Goal: Task Accomplishment & Management: Use online tool/utility

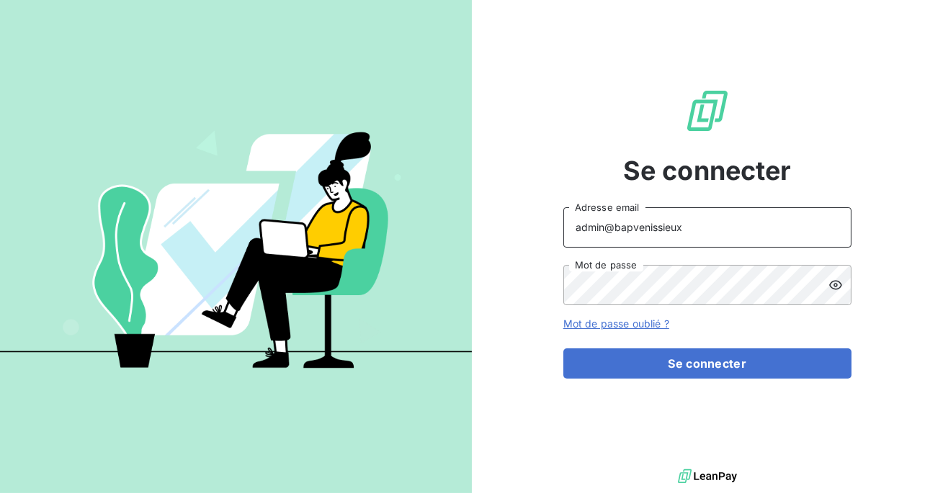
click at [683, 231] on input "admin@bapvenissieux" at bounding box center [707, 227] width 288 height 40
drag, startPoint x: 683, startPoint y: 231, endPoint x: 622, endPoint y: 223, distance: 61.6
click at [622, 223] on input "admin@bapvenissieux" at bounding box center [707, 227] width 288 height 40
paste input "5981656C"
type input "admin@laceltiqueindustrielle"
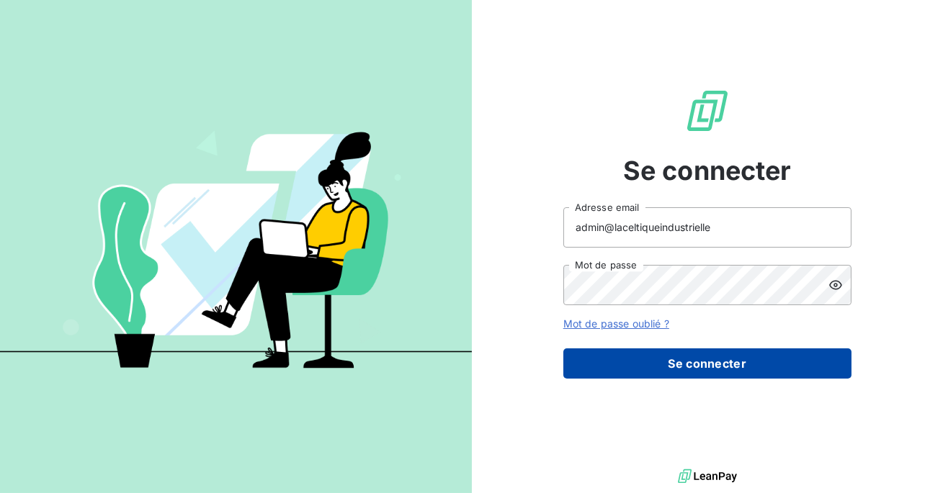
click at [689, 355] on button "Se connecter" at bounding box center [707, 364] width 288 height 30
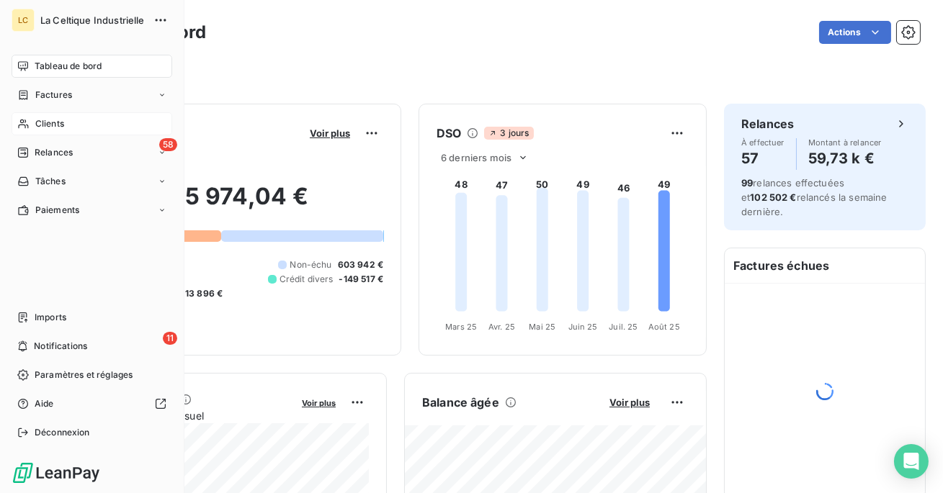
click at [53, 122] on span "Clients" at bounding box center [49, 123] width 29 height 13
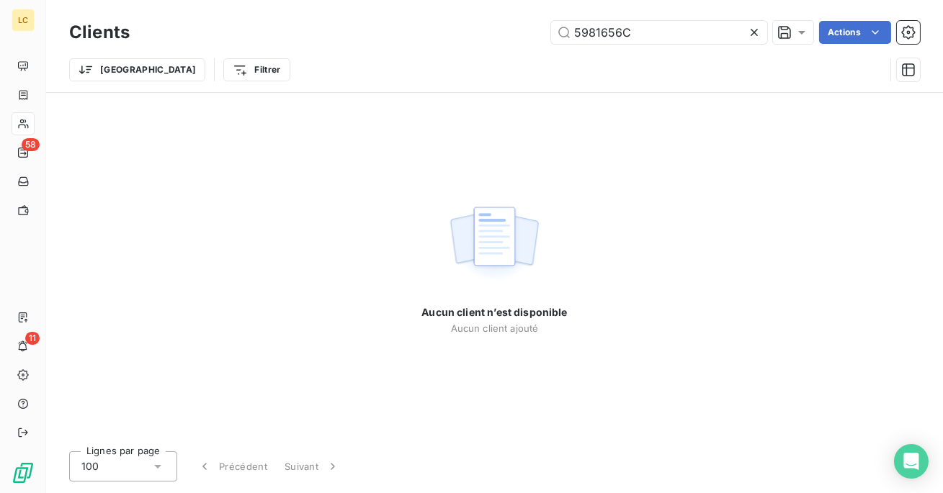
type input "5981656C"
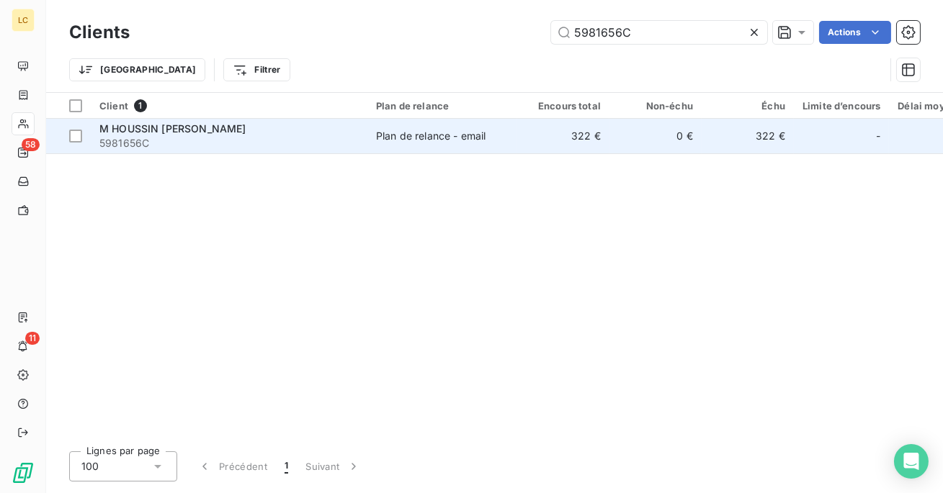
click at [267, 130] on div "M HOUSSIN JEAN PIERRE" at bounding box center [228, 129] width 259 height 14
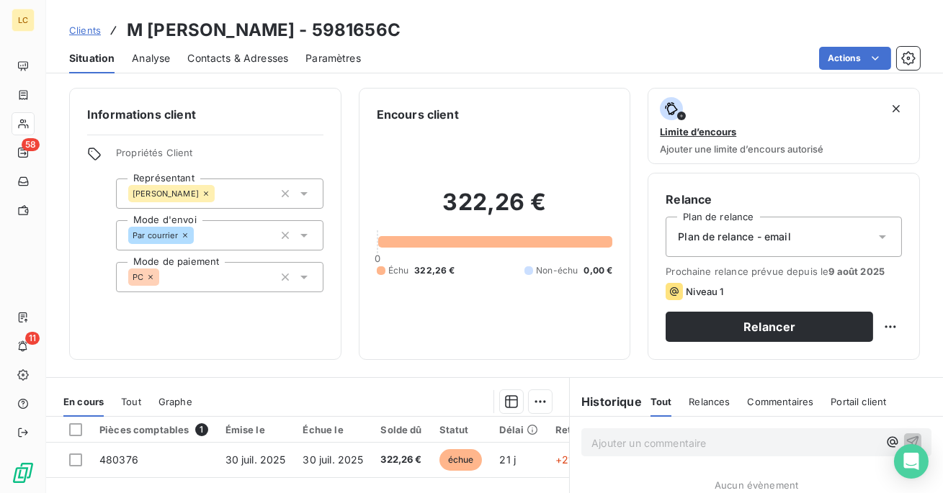
click at [246, 63] on span "Contacts & Adresses" at bounding box center [237, 58] width 101 height 14
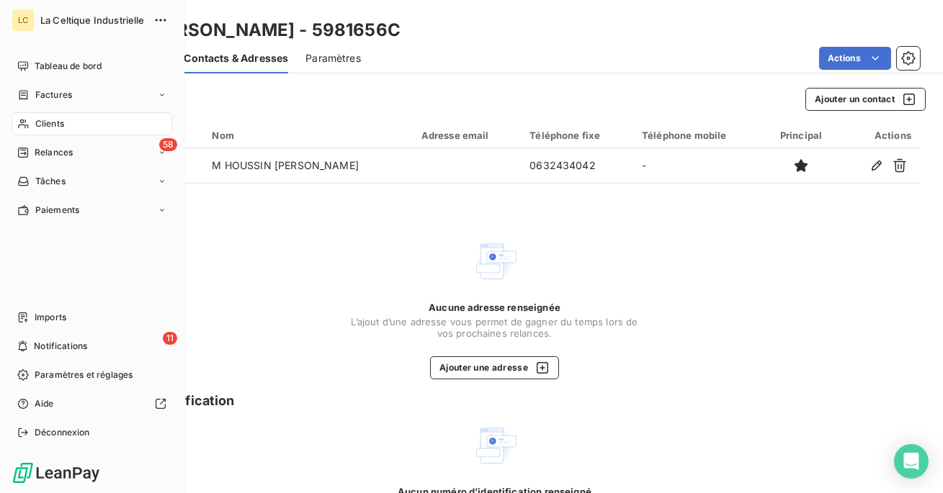
click at [25, 116] on div "Clients" at bounding box center [92, 123] width 161 height 23
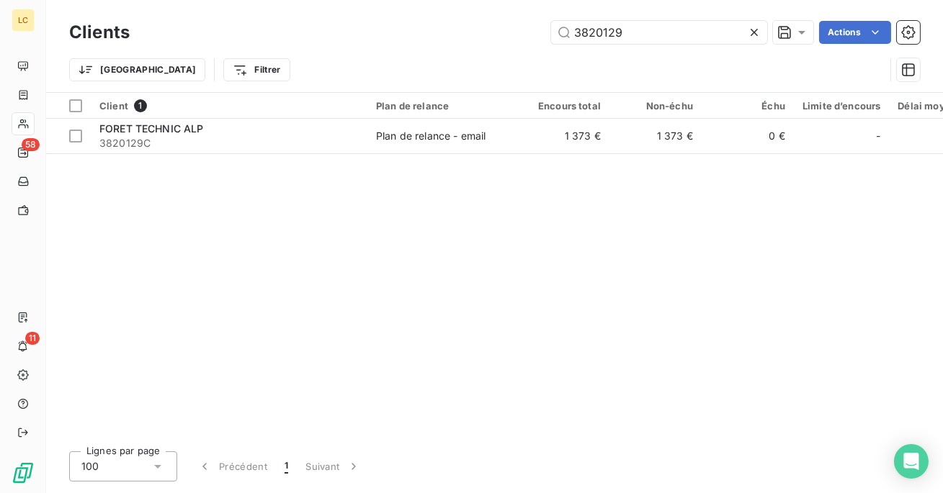
type input "3820129"
click at [521, 154] on div "Client 1 Plan de relance Encours total Non-échu Échu Limite d’encours Délai moy…" at bounding box center [494, 266] width 897 height 347
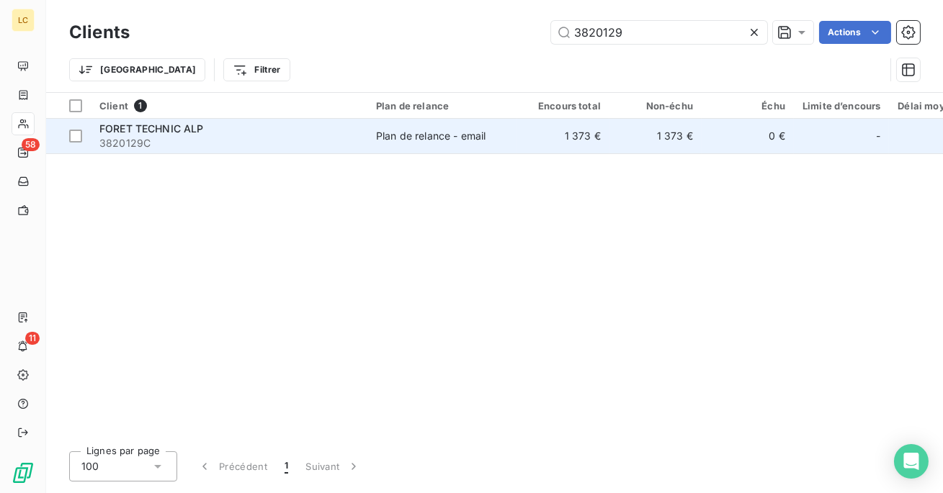
click at [516, 143] on td "Plan de relance - email" at bounding box center [442, 136] width 150 height 35
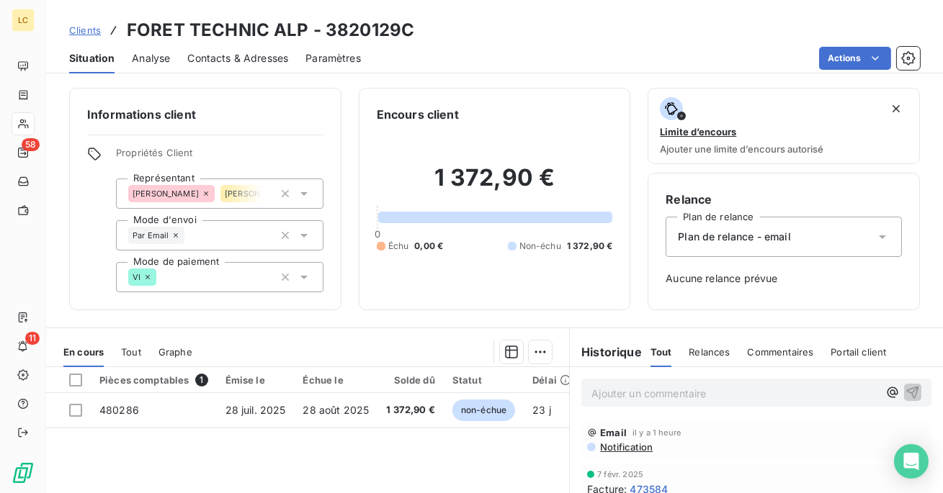
click at [233, 68] on div "Contacts & Adresses" at bounding box center [237, 58] width 101 height 30
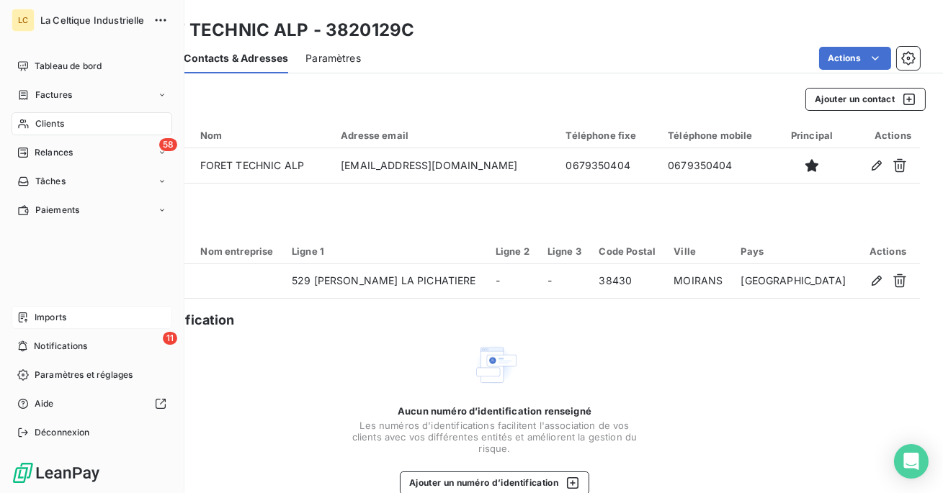
click at [63, 325] on div "Imports" at bounding box center [92, 317] width 161 height 23
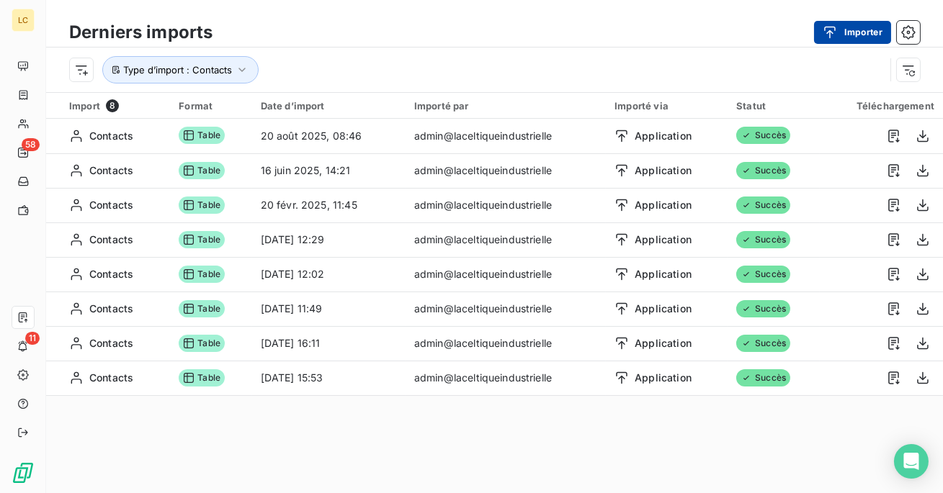
click at [843, 30] on div "button" at bounding box center [834, 32] width 22 height 14
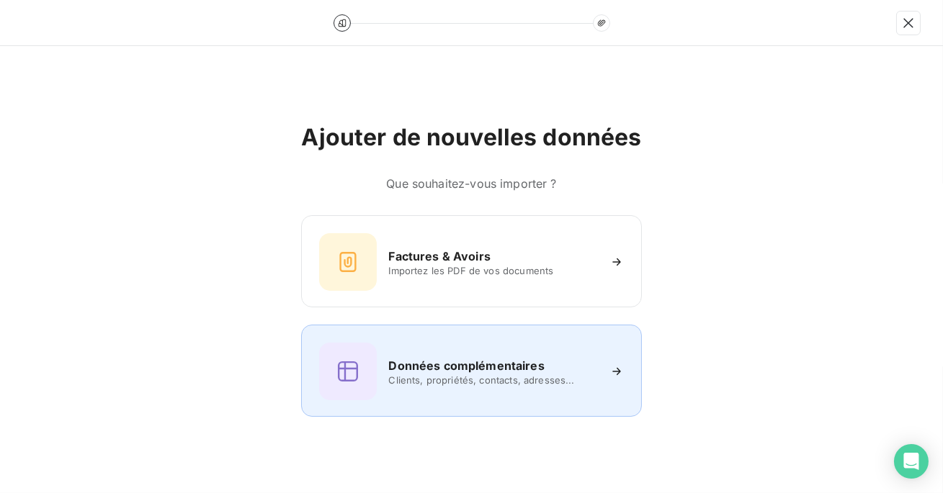
click at [480, 354] on div "Données complémentaires Clients, propriétés, contacts, adresses..." at bounding box center [471, 372] width 304 height 58
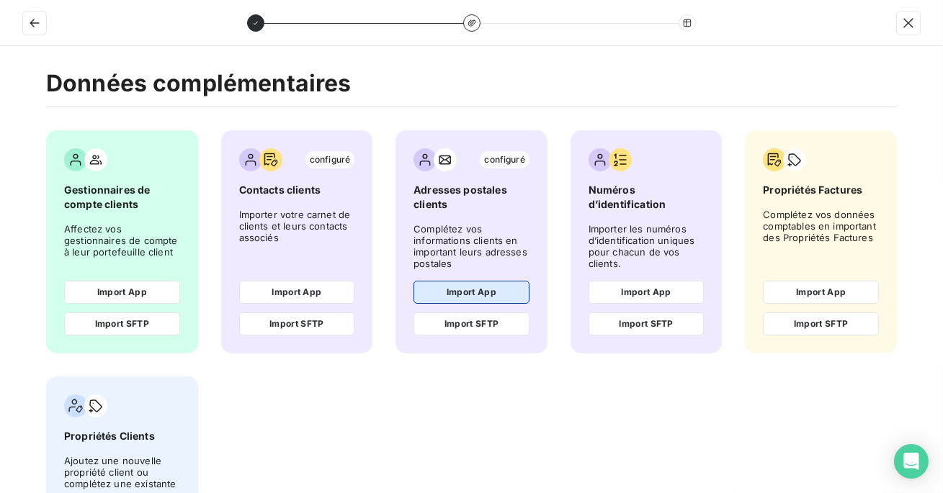
click at [478, 295] on button "Import App" at bounding box center [471, 292] width 116 height 23
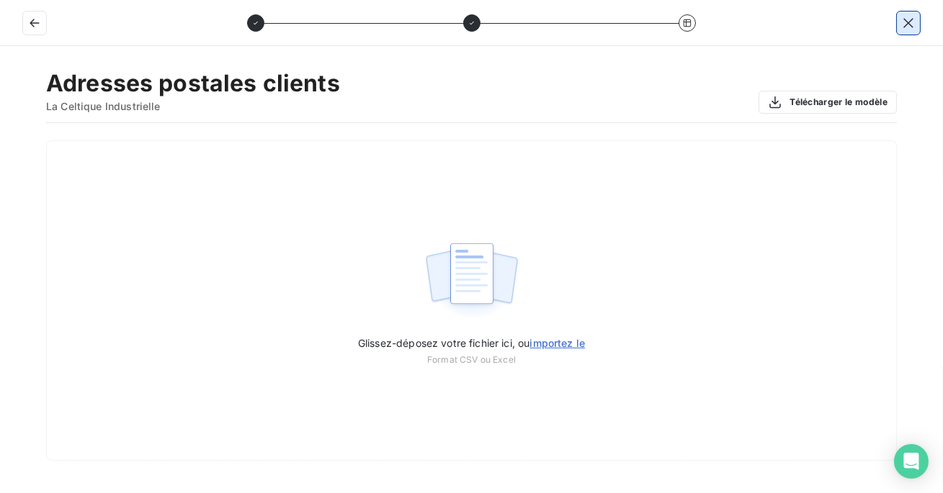
click at [903, 22] on icon "button" at bounding box center [908, 23] width 14 height 14
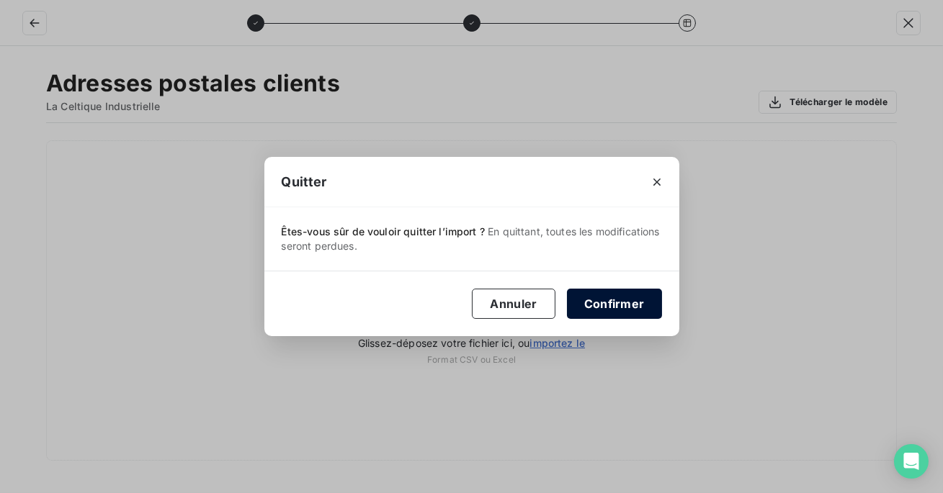
click at [617, 312] on button "Confirmer" at bounding box center [614, 304] width 95 height 30
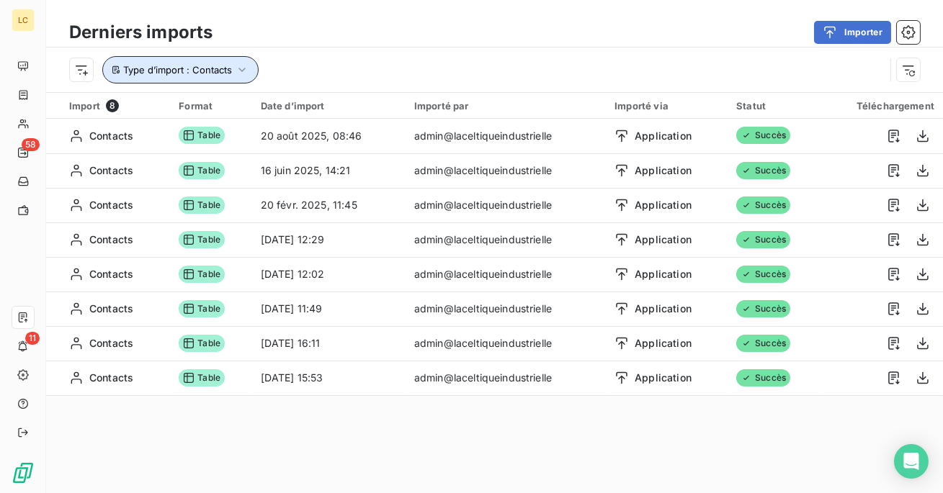
click at [212, 76] on button "Type d’import : Contacts" at bounding box center [180, 69] width 156 height 27
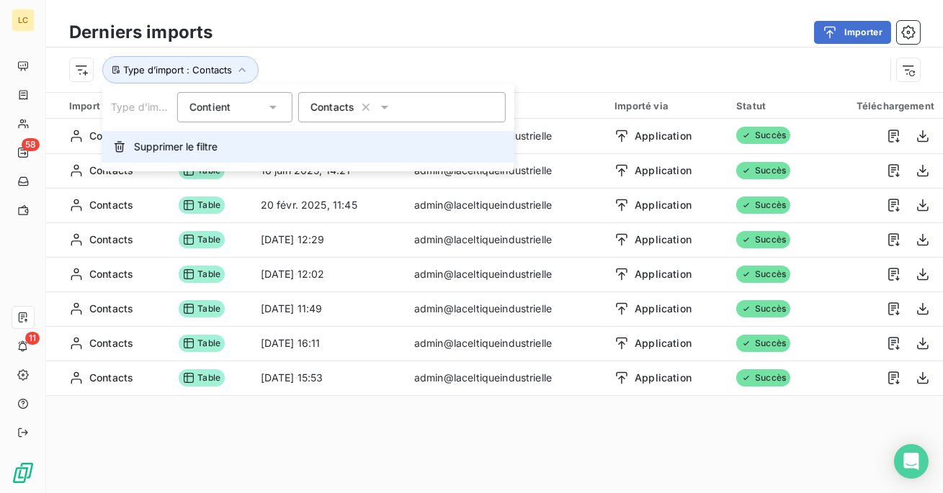
click at [211, 149] on span "Supprimer le filtre" at bounding box center [176, 147] width 84 height 14
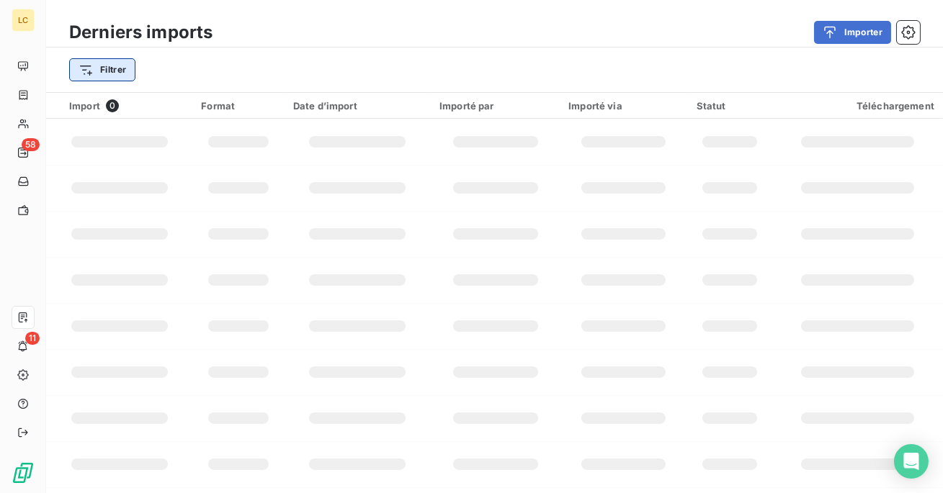
click at [103, 79] on html "LC 58 11 Derniers imports Importer Filtrer Import 0 Format Date d’import Import…" at bounding box center [471, 246] width 943 height 493
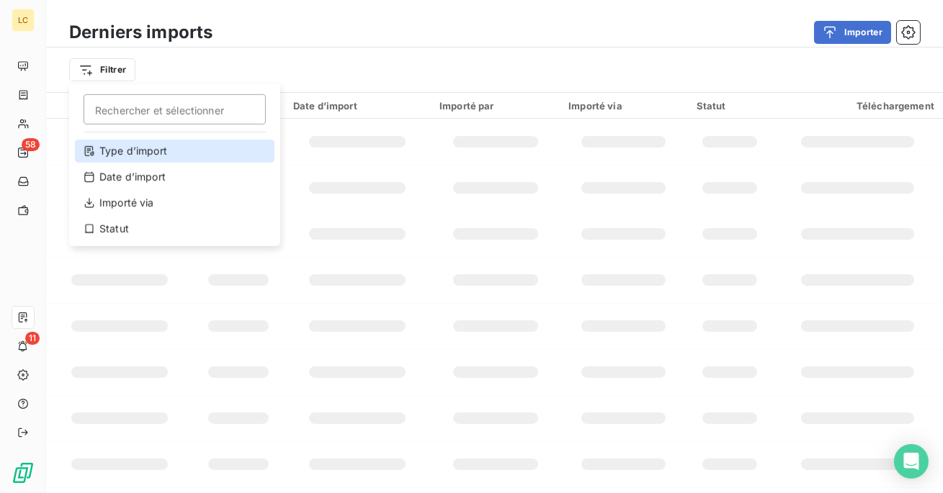
click at [202, 154] on div "Type d’import" at bounding box center [175, 151] width 200 height 23
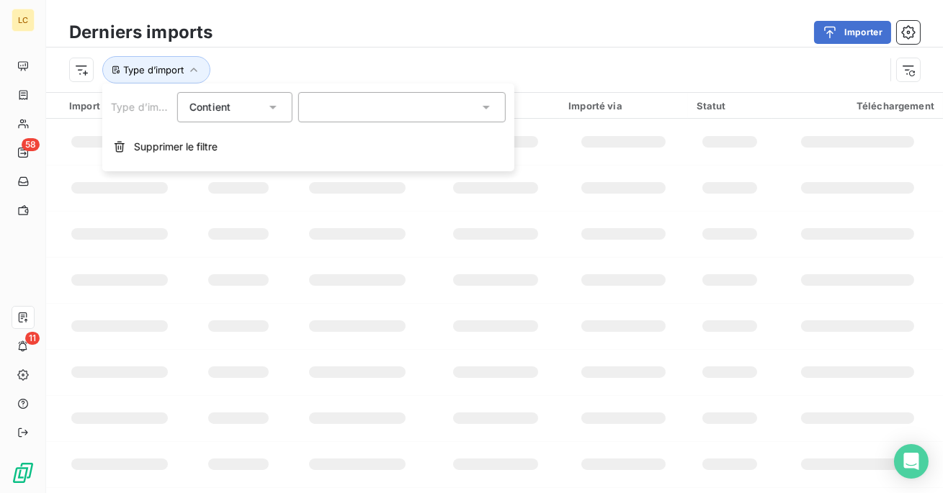
click at [393, 109] on div at bounding box center [401, 107] width 207 height 30
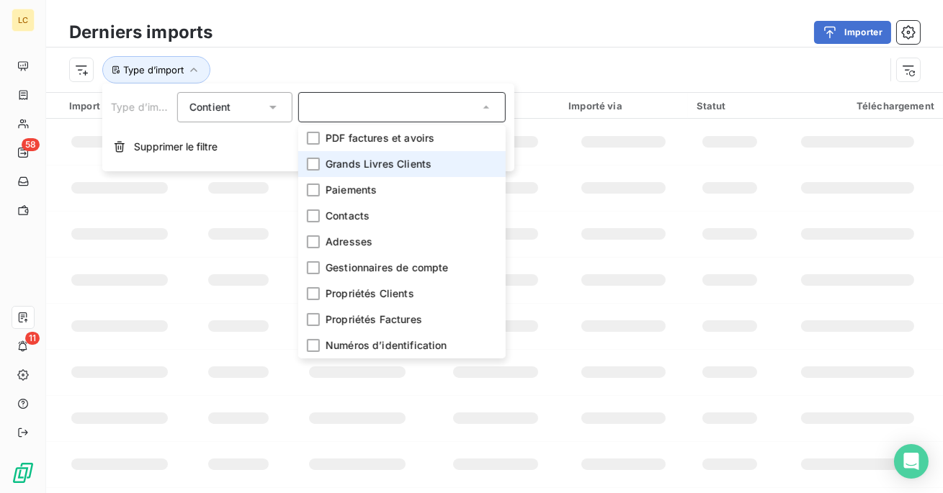
click at [395, 163] on span "Grands Livres Clients" at bounding box center [379, 164] width 106 height 14
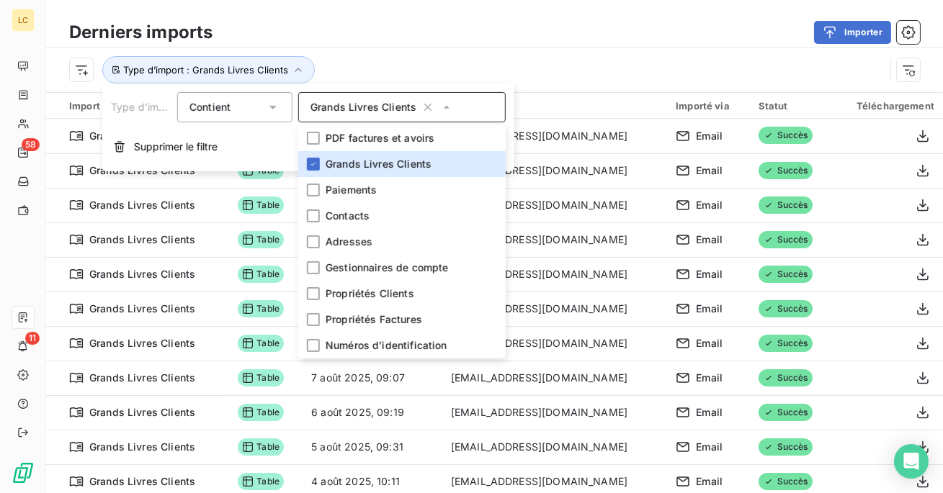
click at [573, 76] on div "Type d’import : Grands Livres Clients" at bounding box center [476, 69] width 815 height 27
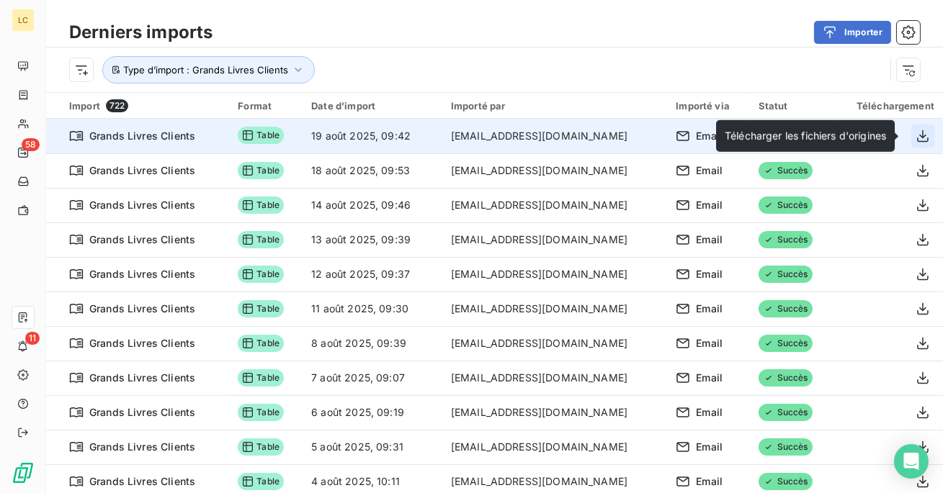
click at [920, 130] on icon "button" at bounding box center [923, 136] width 14 height 14
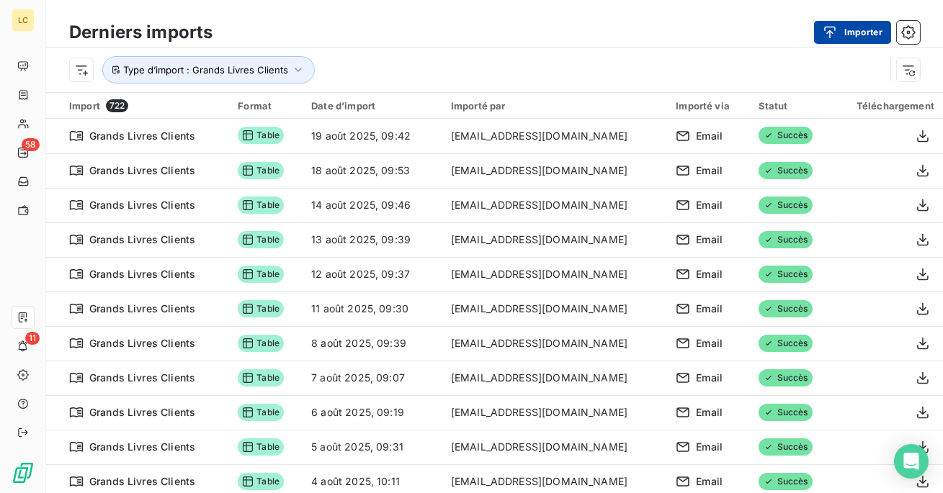
click at [862, 30] on button "Importer" at bounding box center [852, 32] width 77 height 23
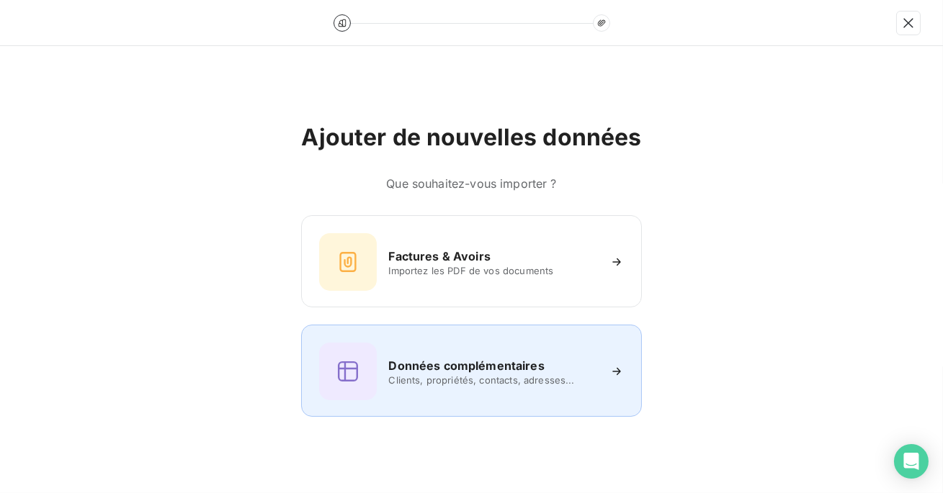
click at [433, 373] on h6 "Données complémentaires" at bounding box center [466, 365] width 156 height 17
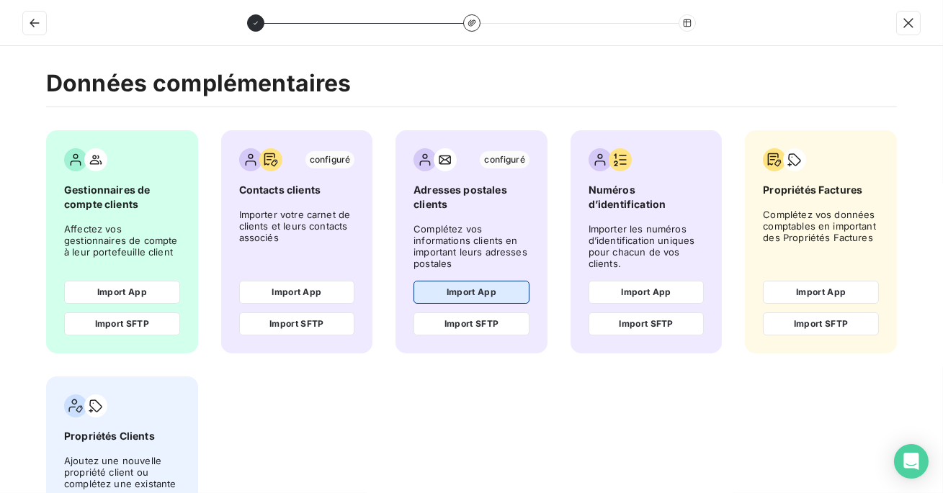
click at [457, 290] on button "Import App" at bounding box center [471, 292] width 116 height 23
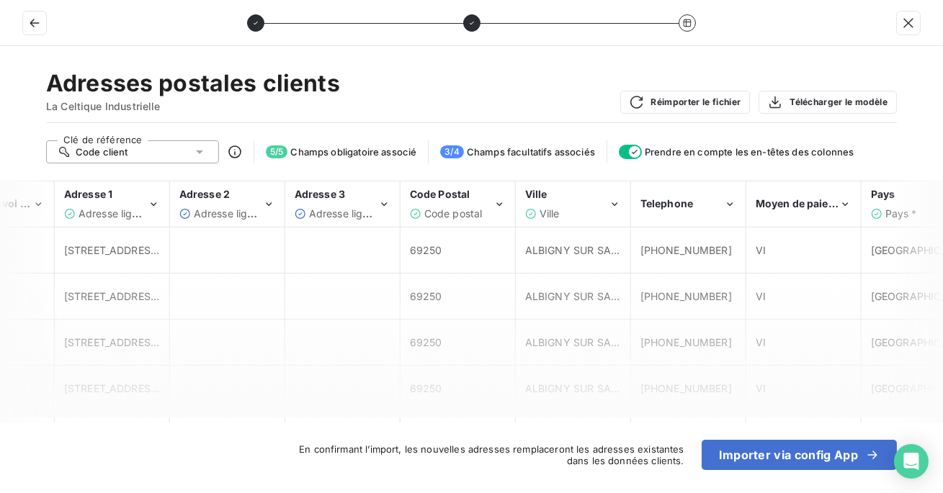
scroll to position [0, 2515]
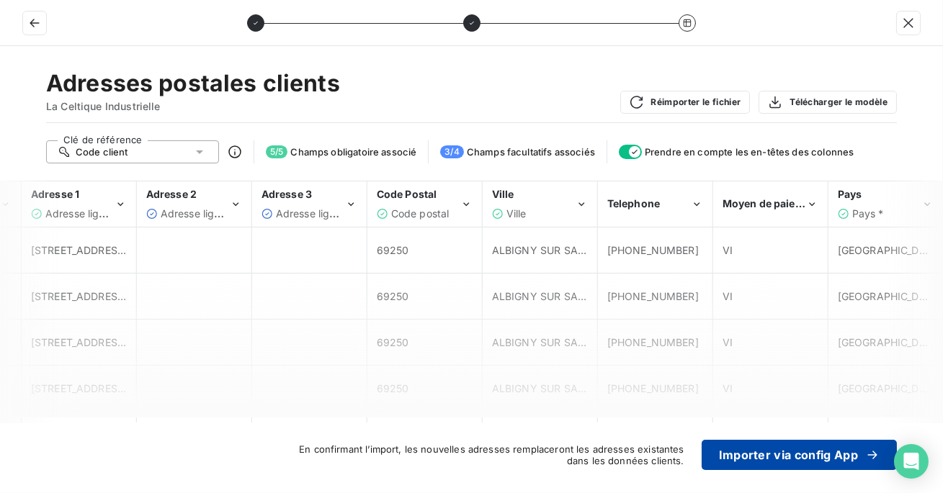
click at [786, 454] on button "Importer via config App" at bounding box center [799, 455] width 195 height 30
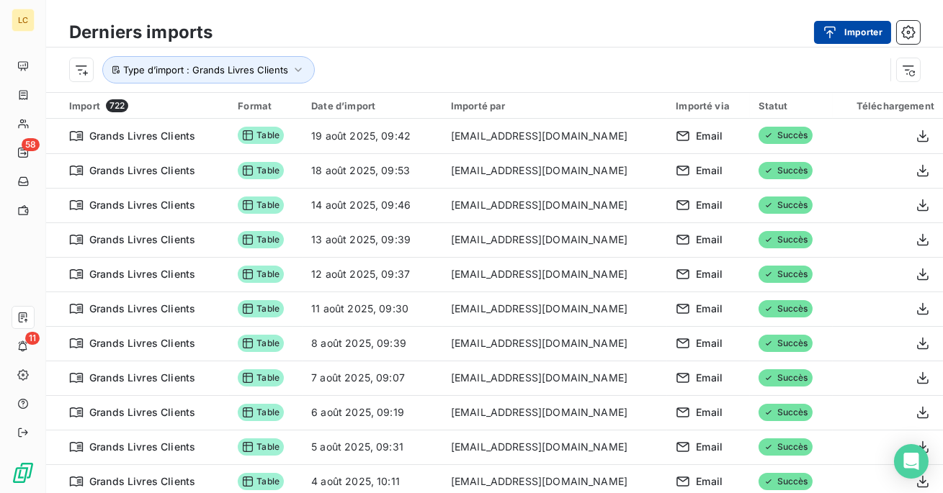
click at [841, 40] on button "Importer" at bounding box center [852, 32] width 77 height 23
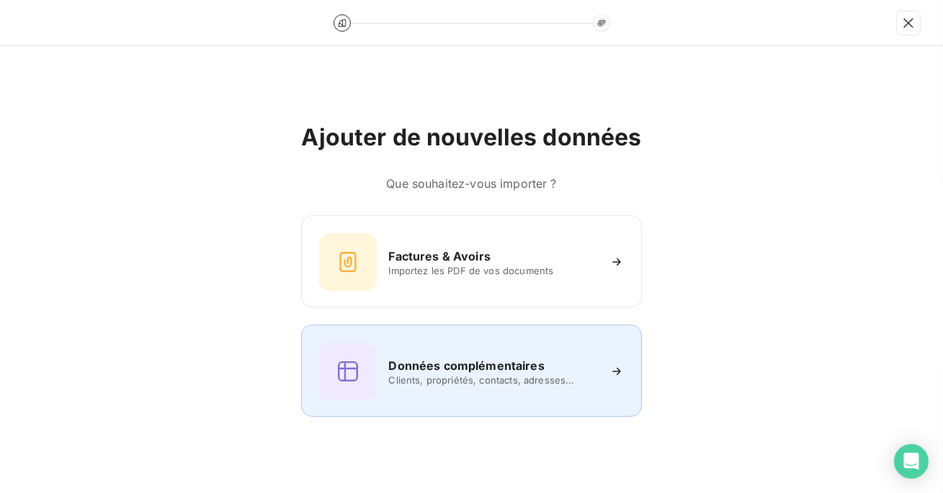
click at [460, 380] on span "Clients, propriétés, contacts, adresses..." at bounding box center [492, 381] width 209 height 12
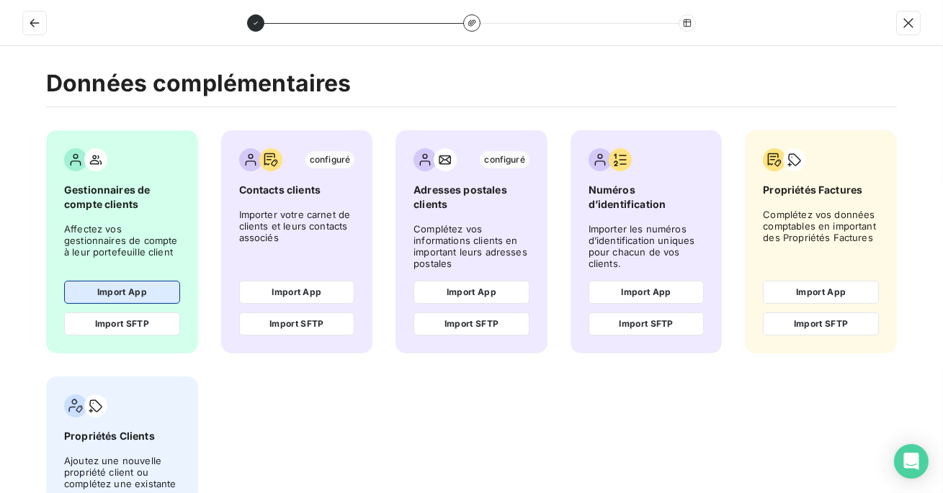
click at [128, 293] on button "Import App" at bounding box center [122, 292] width 116 height 23
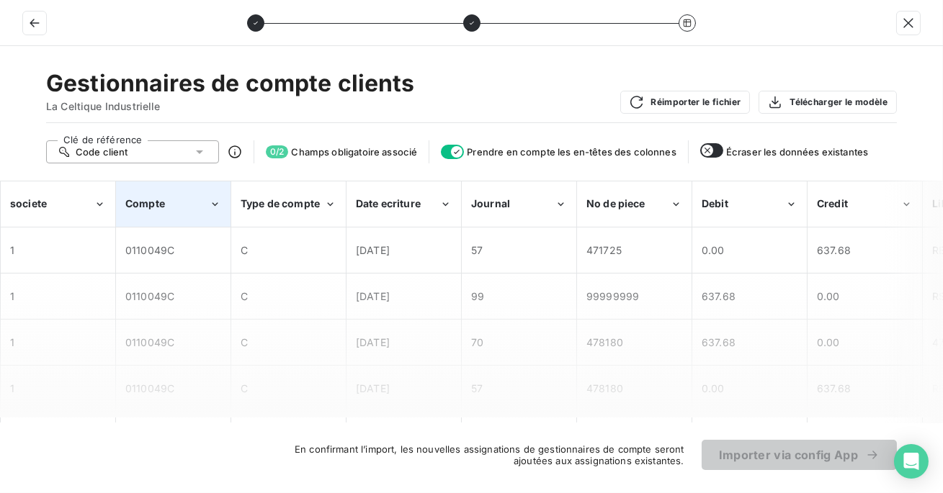
click at [187, 217] on div "Compte" at bounding box center [173, 204] width 113 height 44
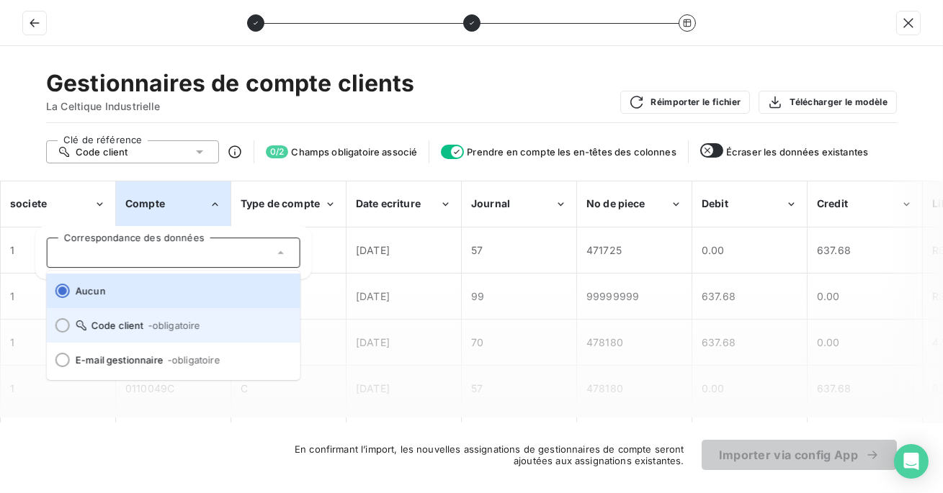
click at [166, 323] on span "- obligatoire" at bounding box center [174, 326] width 53 height 12
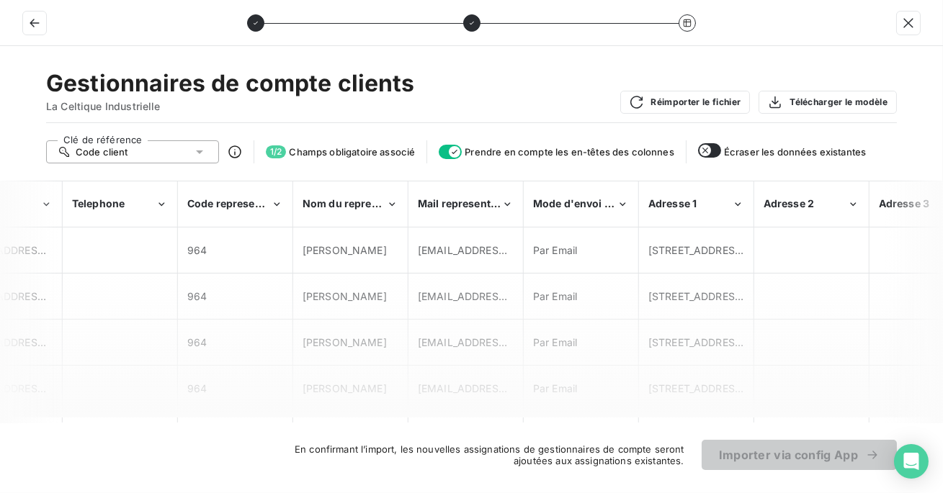
scroll to position [0, 1918]
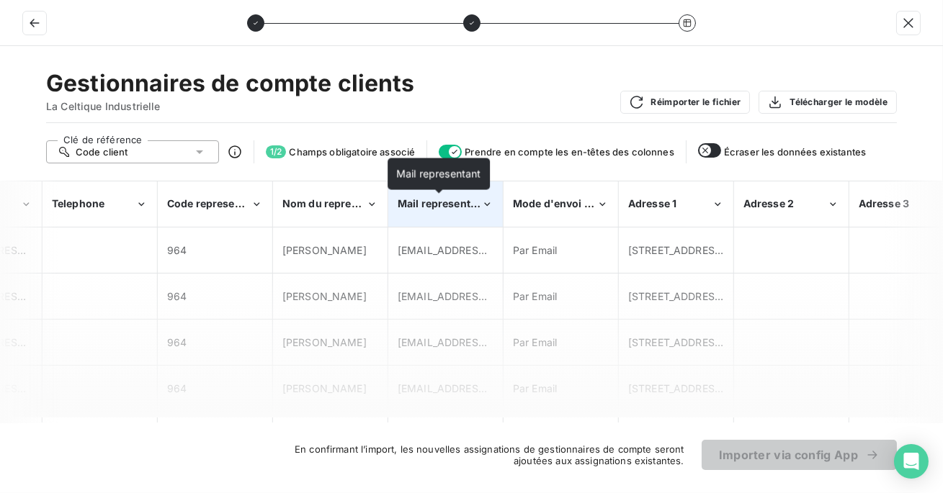
click at [460, 199] on span "Mail representant" at bounding box center [442, 203] width 89 height 12
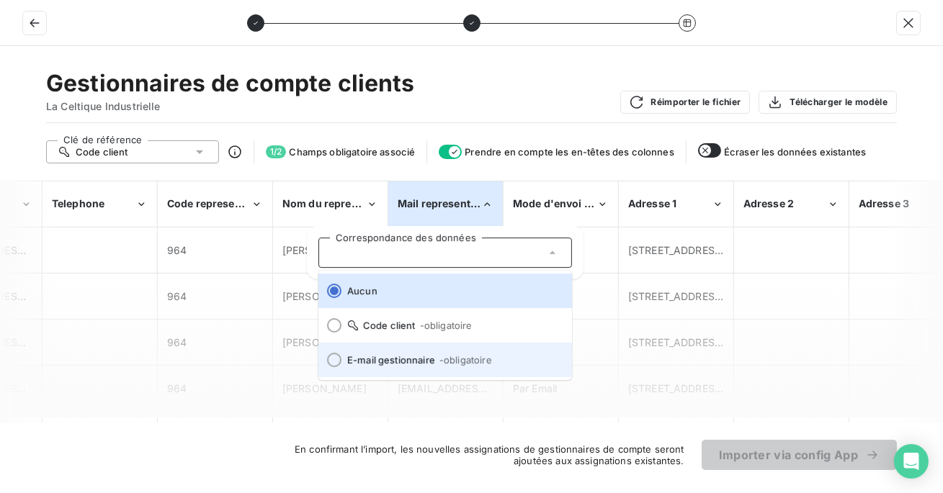
click at [433, 348] on li "E-mail gestionnaire - obligatoire" at bounding box center [445, 360] width 254 height 35
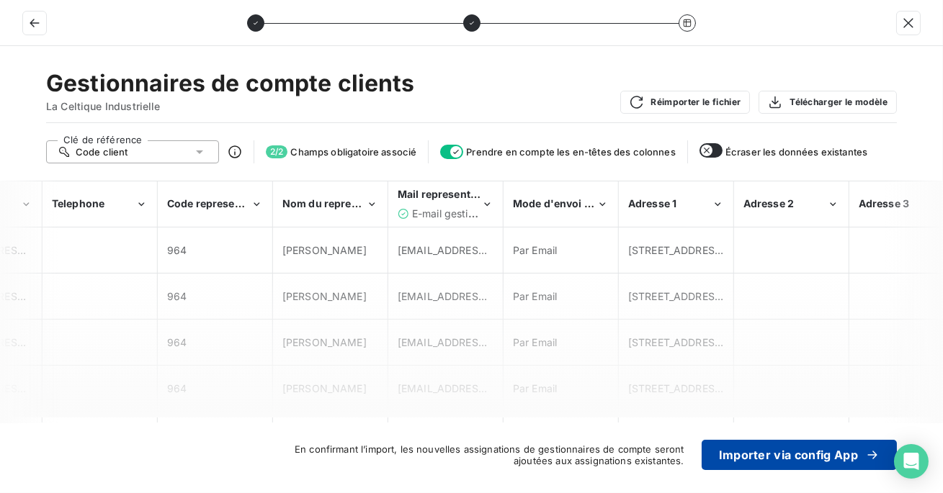
click at [766, 452] on button "Importer via config App" at bounding box center [799, 455] width 195 height 30
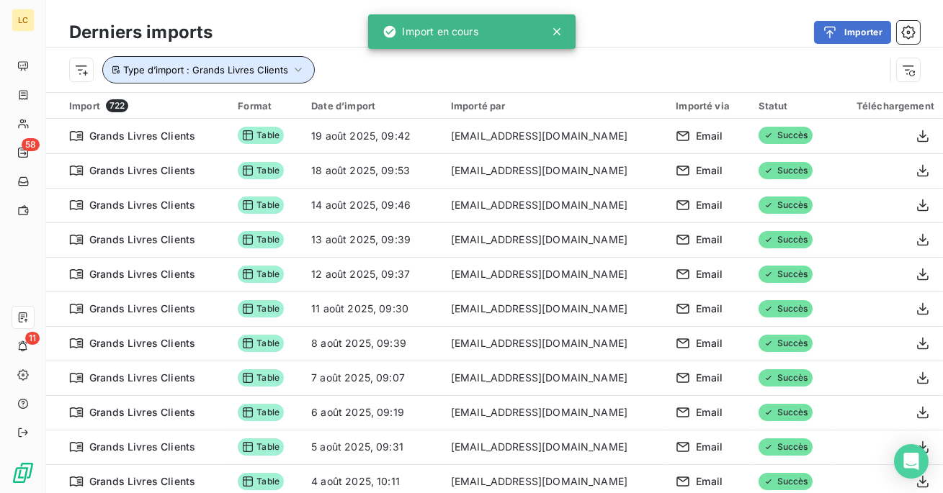
click at [297, 80] on button "Type d’import : Grands Livres Clients" at bounding box center [208, 69] width 212 height 27
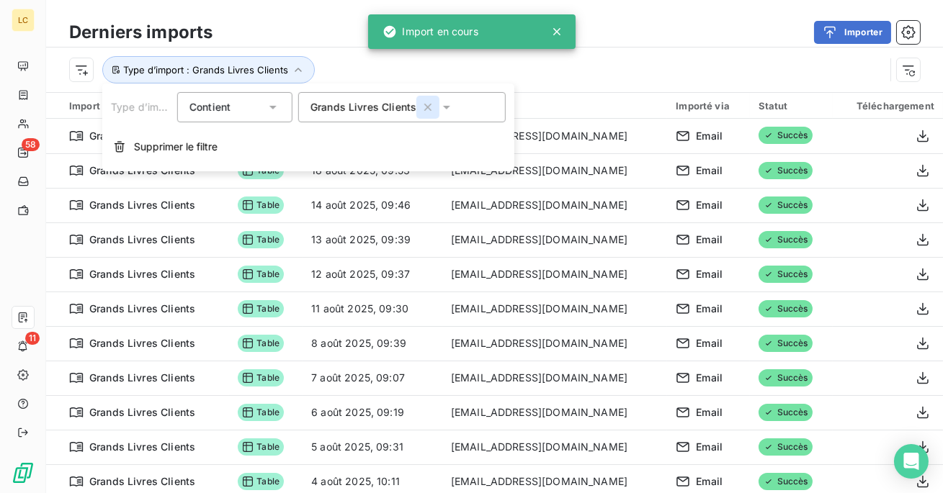
click at [428, 114] on icon "button" at bounding box center [428, 107] width 14 height 14
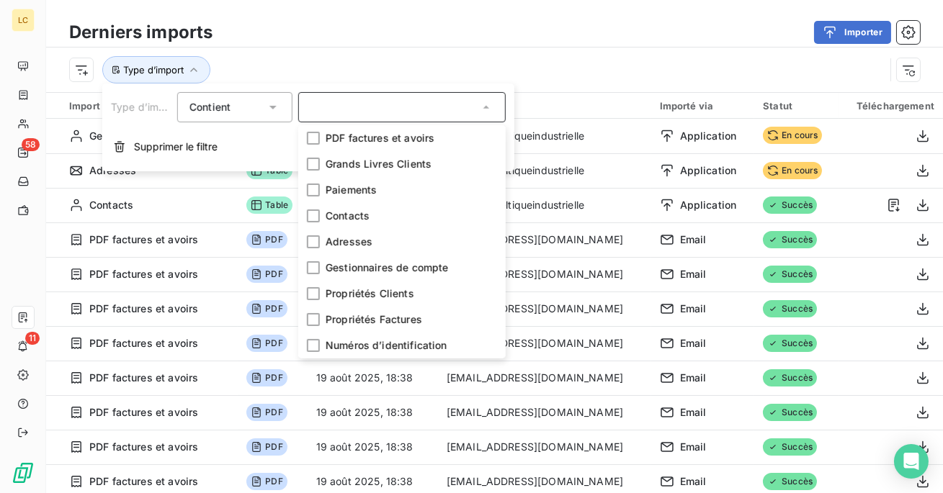
click at [363, 40] on div "Importer" at bounding box center [575, 32] width 690 height 23
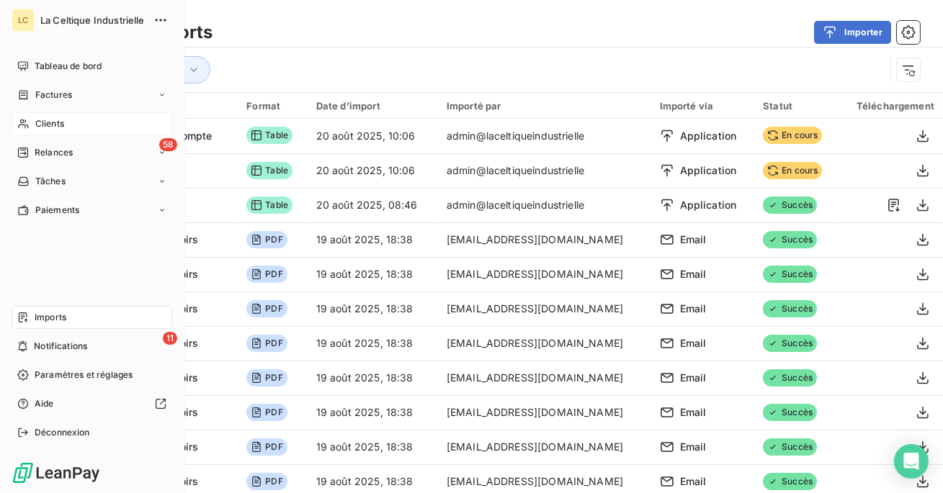
click at [45, 122] on span "Clients" at bounding box center [49, 123] width 29 height 13
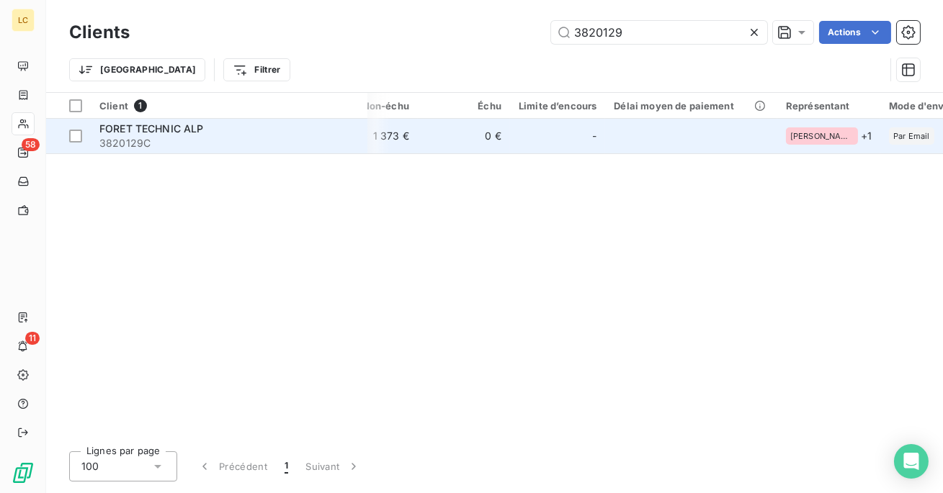
scroll to position [0, 431]
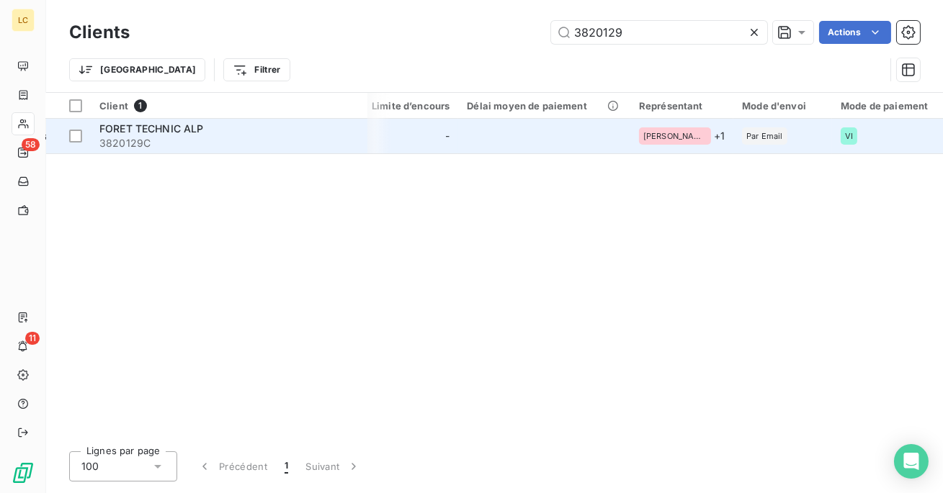
click at [319, 128] on div "FORET TECHNIC ALP" at bounding box center [228, 129] width 259 height 14
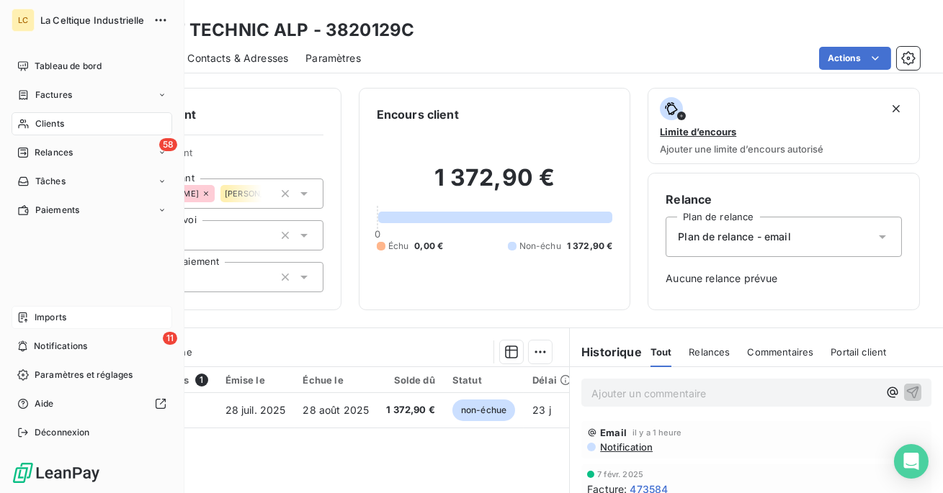
click at [76, 312] on div "Imports" at bounding box center [92, 317] width 161 height 23
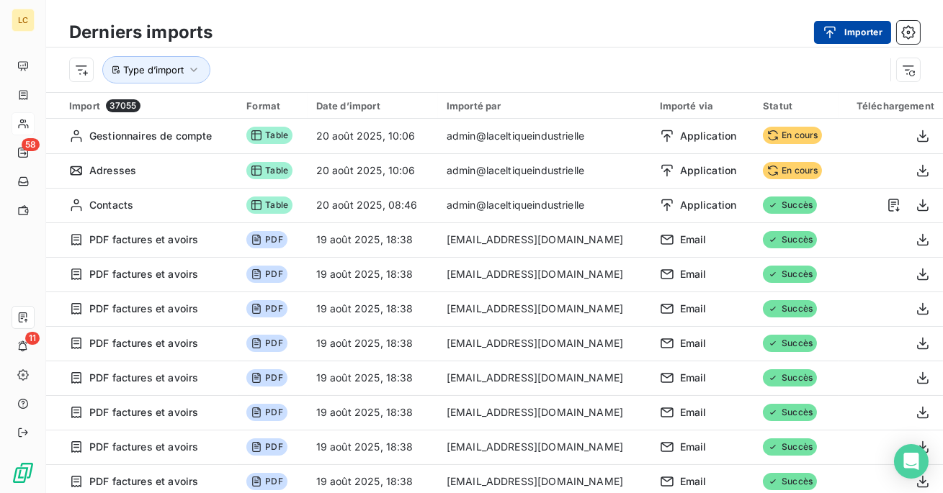
click at [841, 40] on button "Importer" at bounding box center [852, 32] width 77 height 23
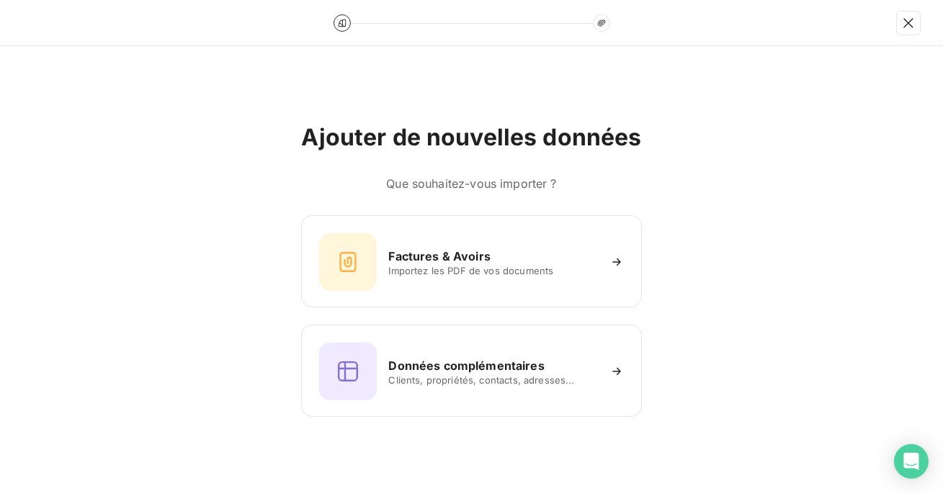
click at [434, 435] on div "Ajouter de nouvelles données Que souhaitez-vous importer ? Factures & Avoirs Im…" at bounding box center [471, 269] width 943 height 447
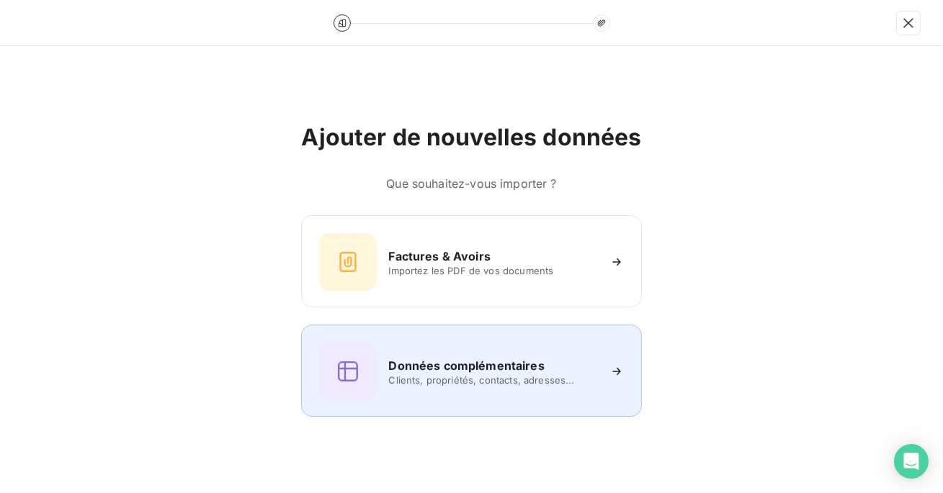
click at [458, 398] on div "Données complémentaires Clients, propriétés, contacts, adresses..." at bounding box center [471, 372] width 304 height 58
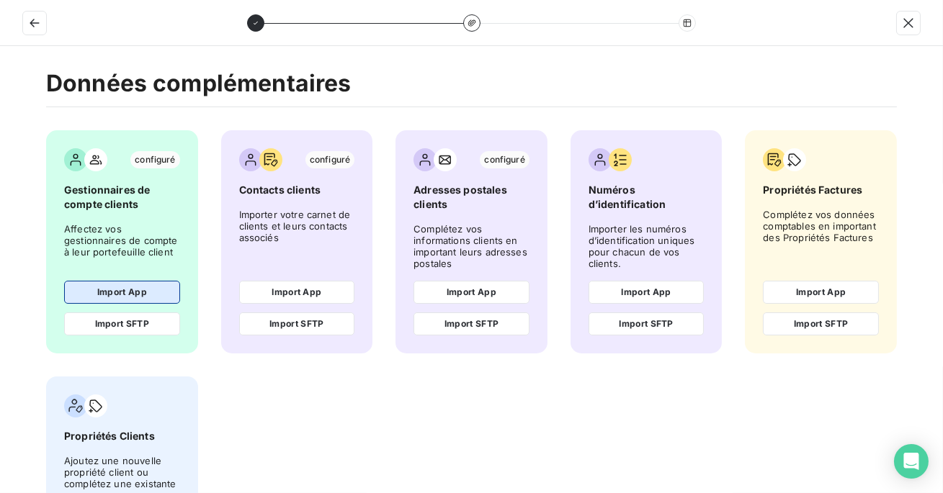
click at [145, 299] on button "Import App" at bounding box center [122, 292] width 116 height 23
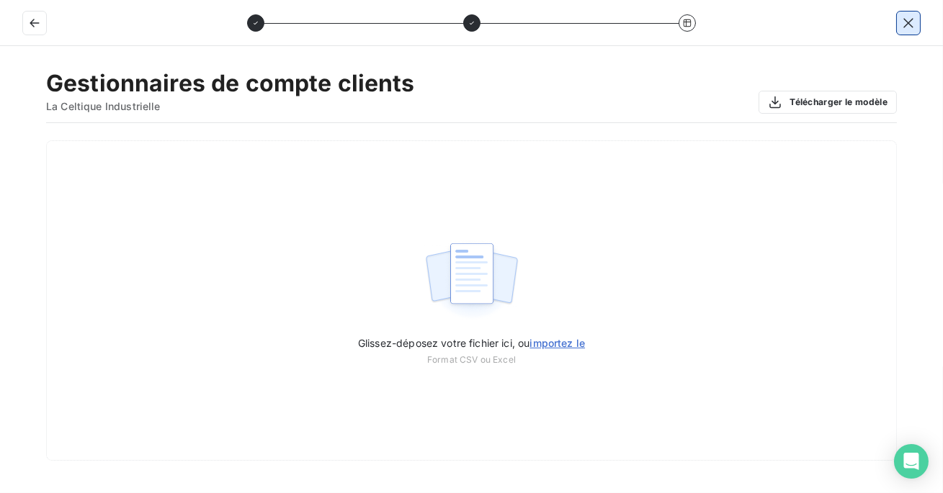
click at [909, 27] on icon "button" at bounding box center [908, 23] width 14 height 14
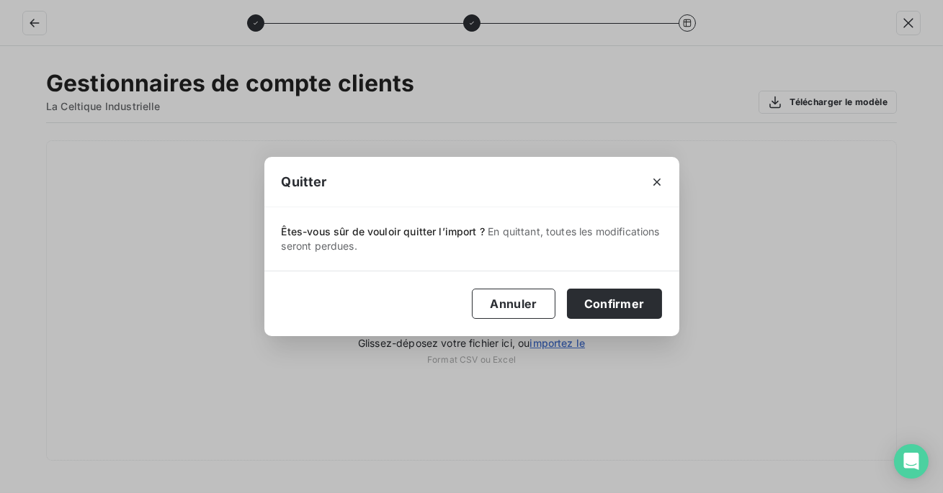
click at [606, 319] on div "Annuler Confirmer" at bounding box center [471, 304] width 415 height 66
click at [613, 303] on button "Confirmer" at bounding box center [614, 304] width 95 height 30
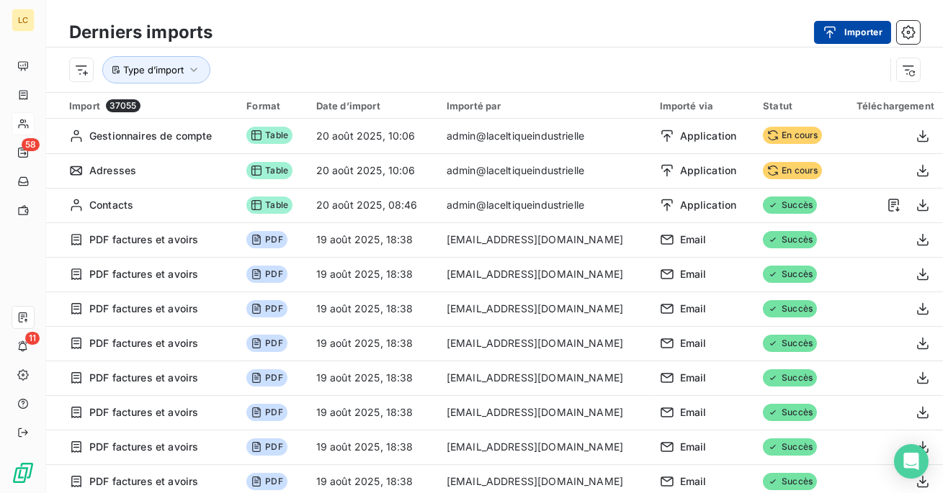
click at [854, 34] on button "Importer" at bounding box center [852, 32] width 77 height 23
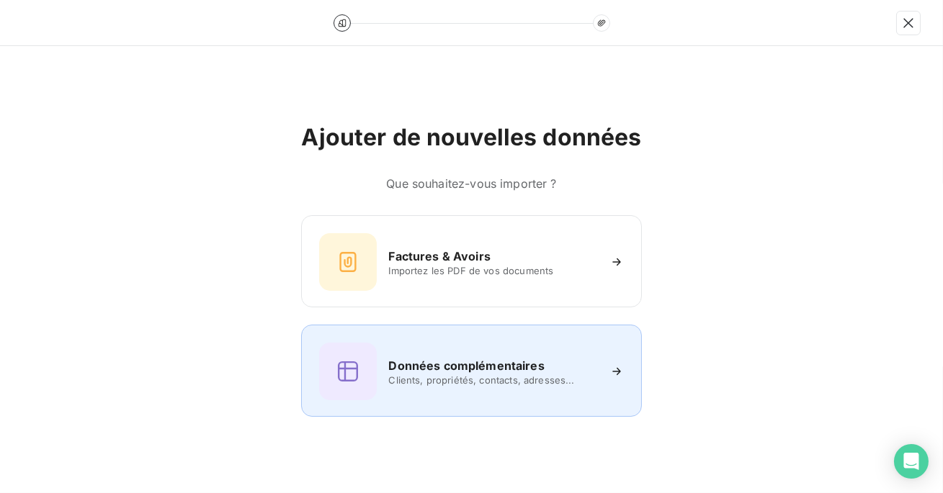
click at [535, 375] on span "Clients, propriétés, contacts, adresses..." at bounding box center [492, 381] width 209 height 12
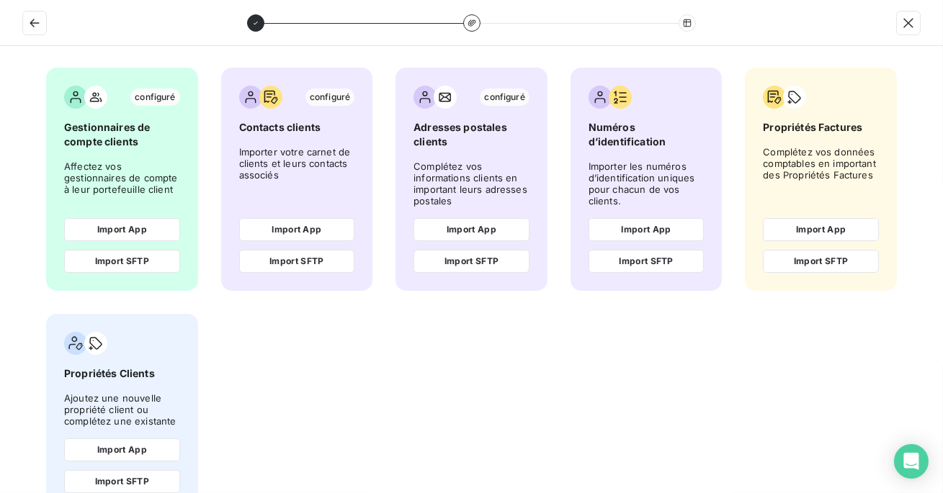
scroll to position [103, 0]
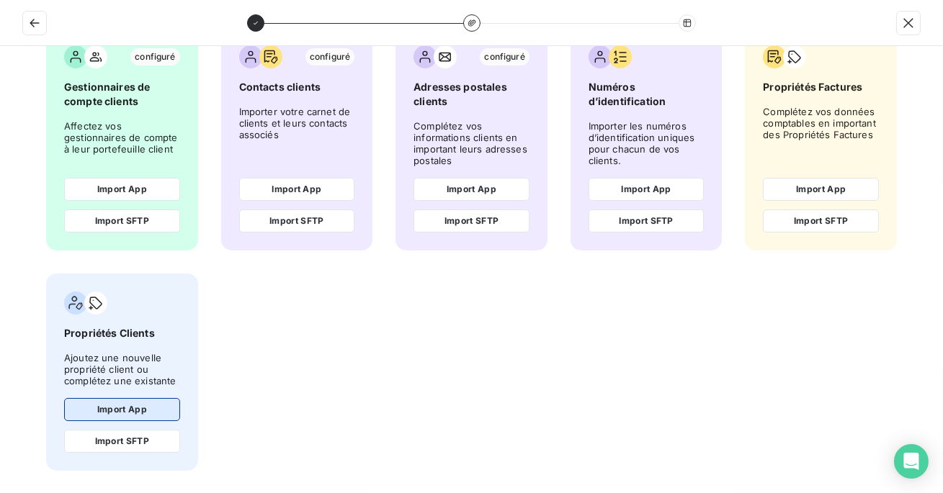
click at [130, 411] on button "Import App" at bounding box center [122, 409] width 116 height 23
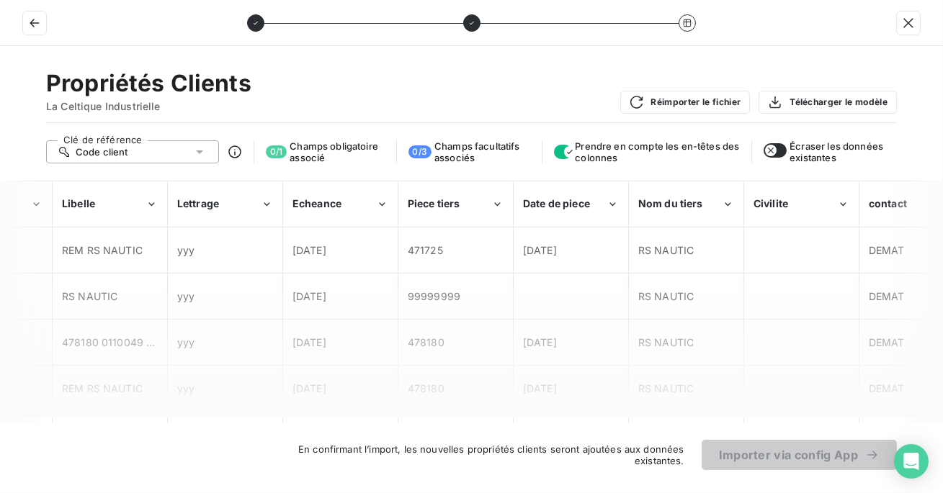
scroll to position [0, 0]
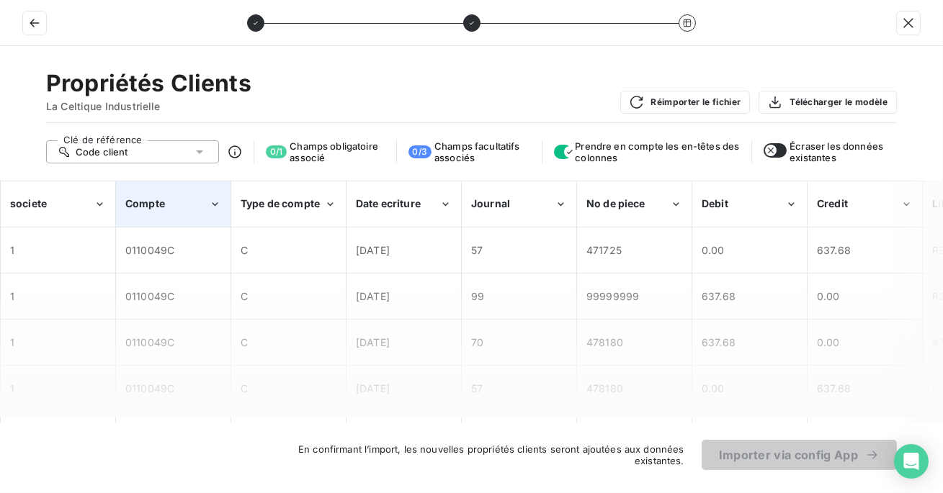
click at [180, 219] on div "Compte" at bounding box center [173, 204] width 113 height 44
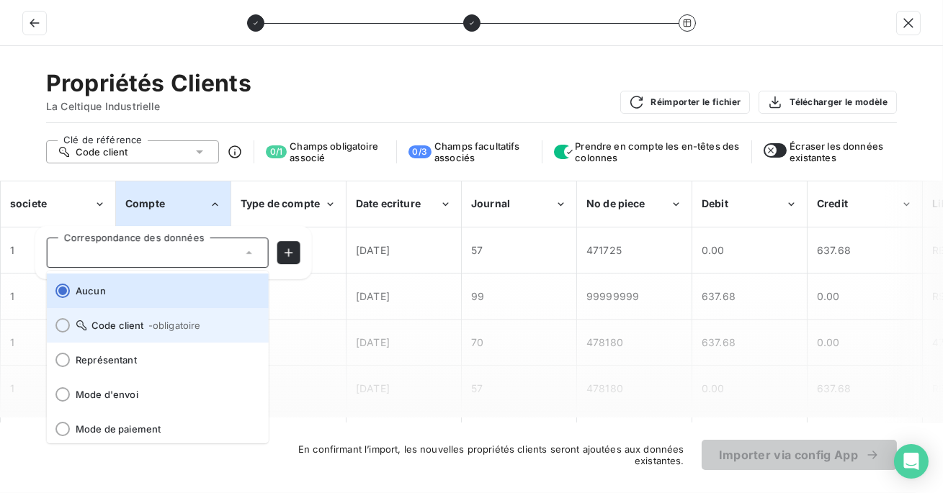
click at [151, 318] on li "Code client - obligatoire" at bounding box center [158, 325] width 222 height 35
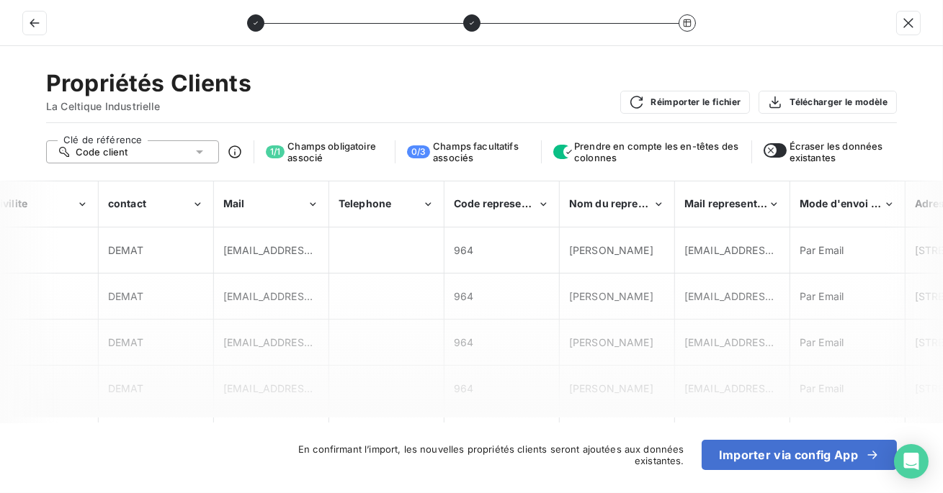
scroll to position [0, 1642]
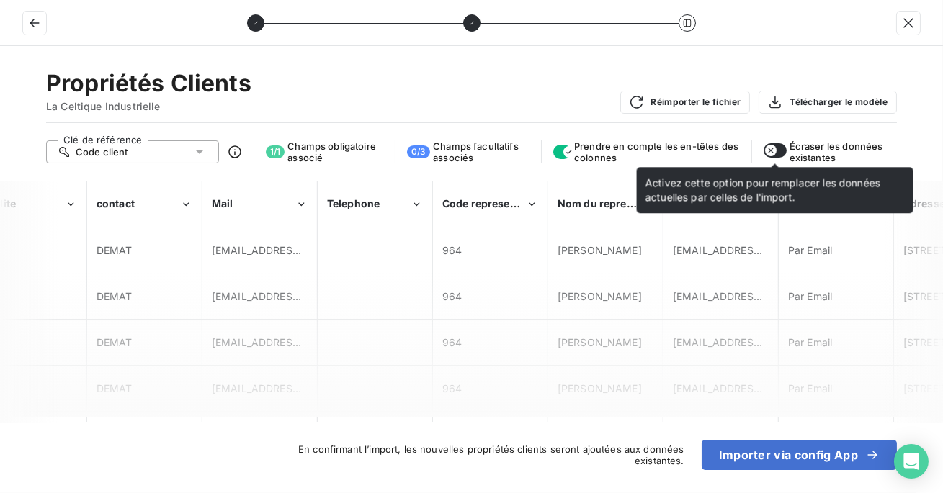
click at [777, 153] on button "button" at bounding box center [775, 150] width 23 height 14
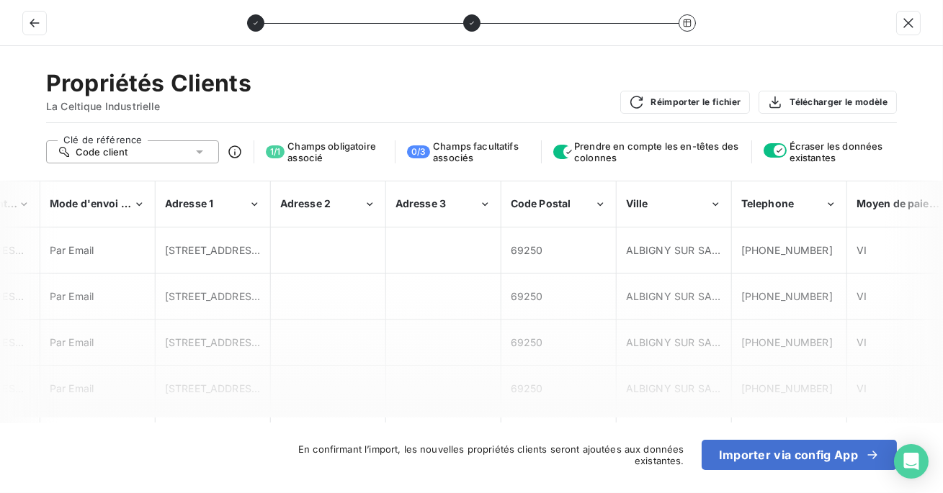
scroll to position [0, 2384]
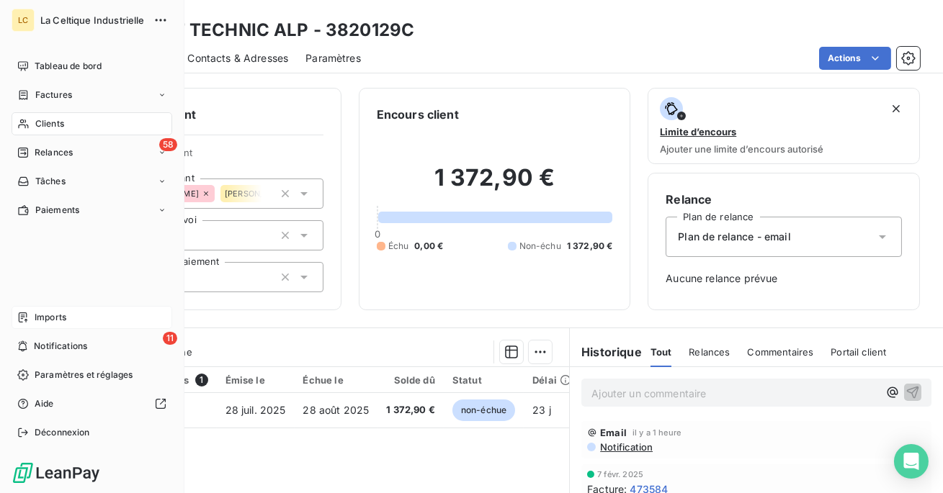
click at [48, 321] on span "Imports" at bounding box center [51, 317] width 32 height 13
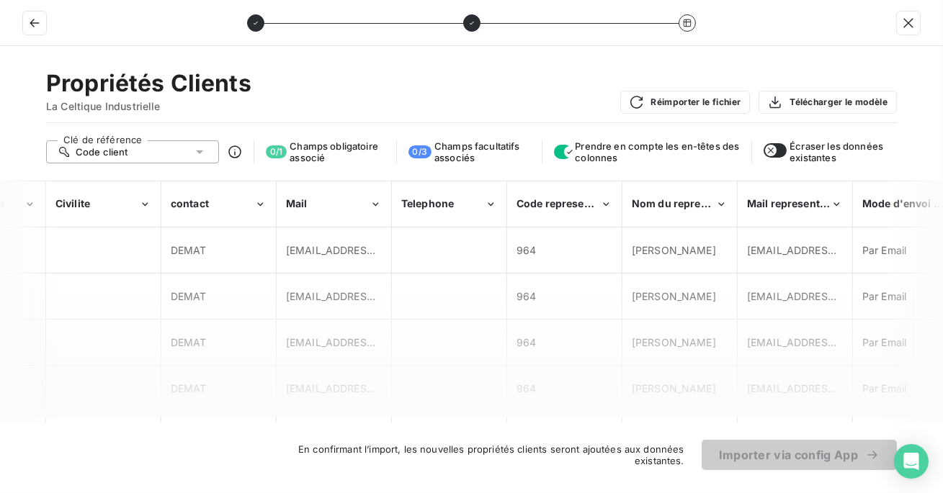
scroll to position [0, 1644]
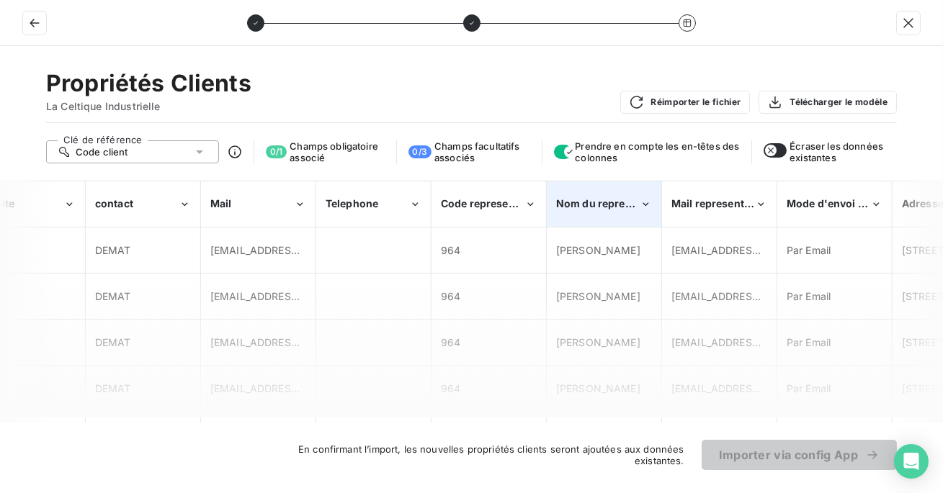
click at [630, 212] on div "Nom du representant" at bounding box center [603, 204] width 113 height 44
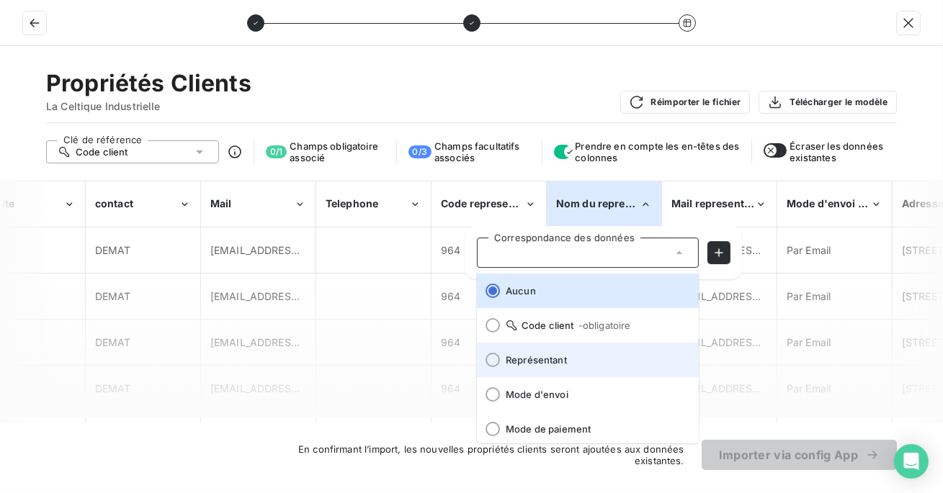
click at [612, 354] on span "Représentant" at bounding box center [597, 360] width 182 height 12
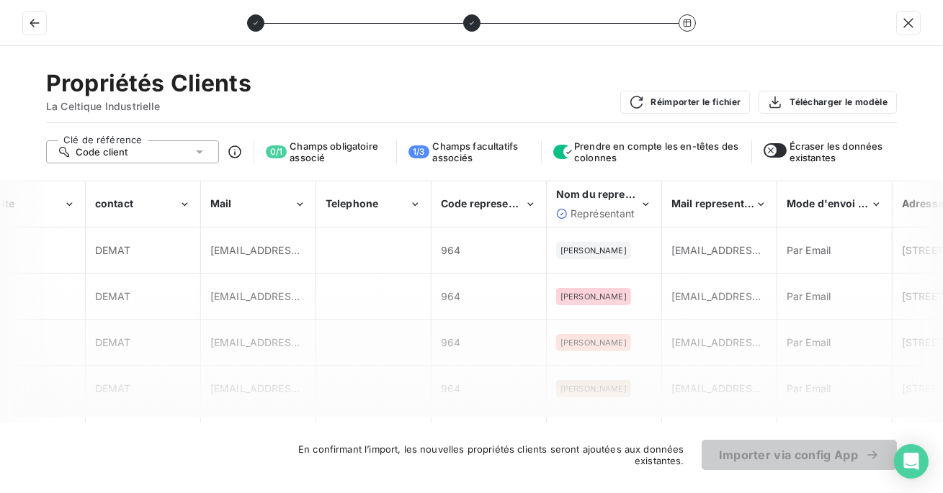
click at [779, 146] on button "button" at bounding box center [775, 150] width 23 height 14
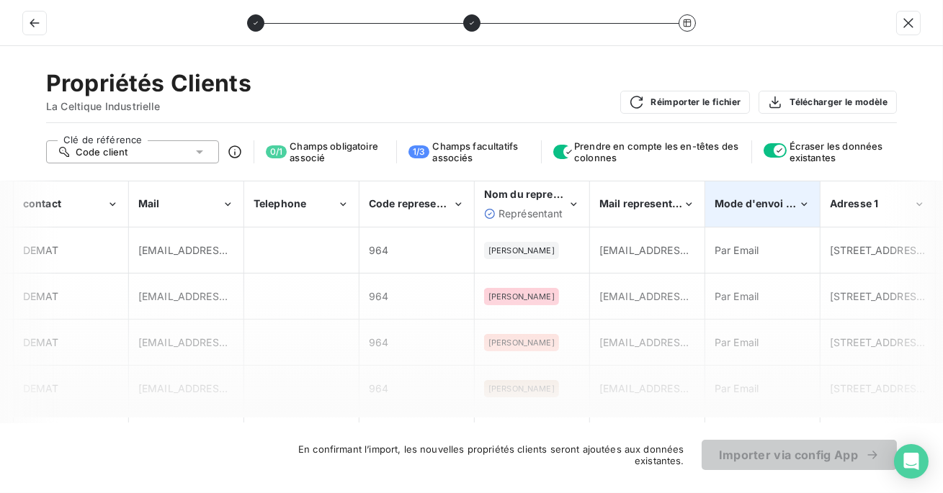
click at [755, 197] on div "Mode d'envoi des factures" at bounding box center [757, 204] width 84 height 14
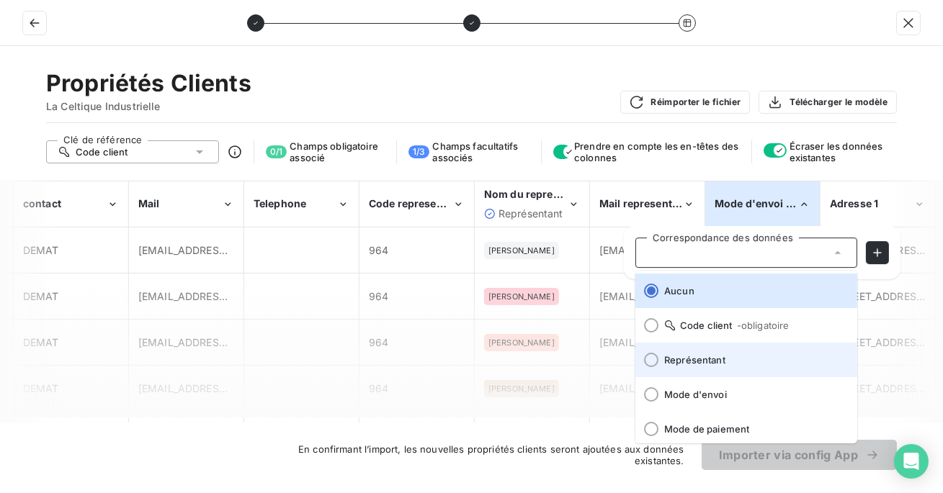
scroll to position [5, 0]
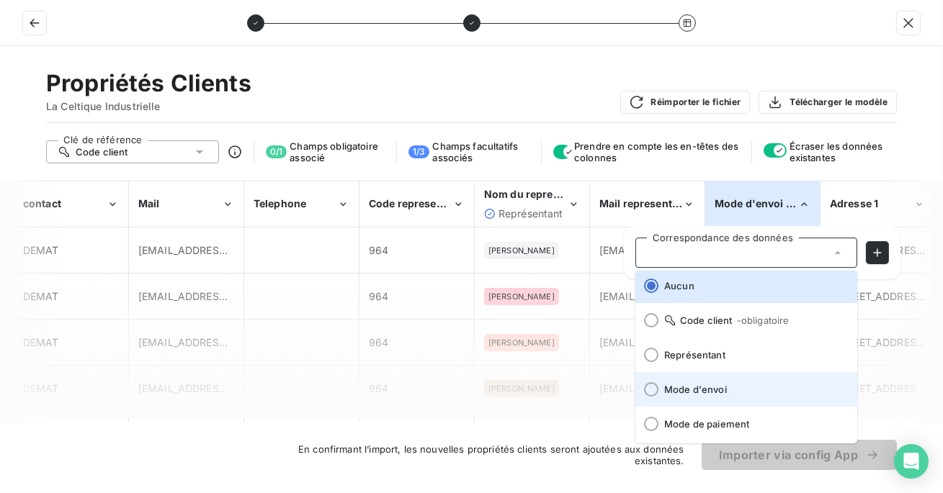
click at [707, 392] on span "Mode d'envoi" at bounding box center [755, 390] width 182 height 12
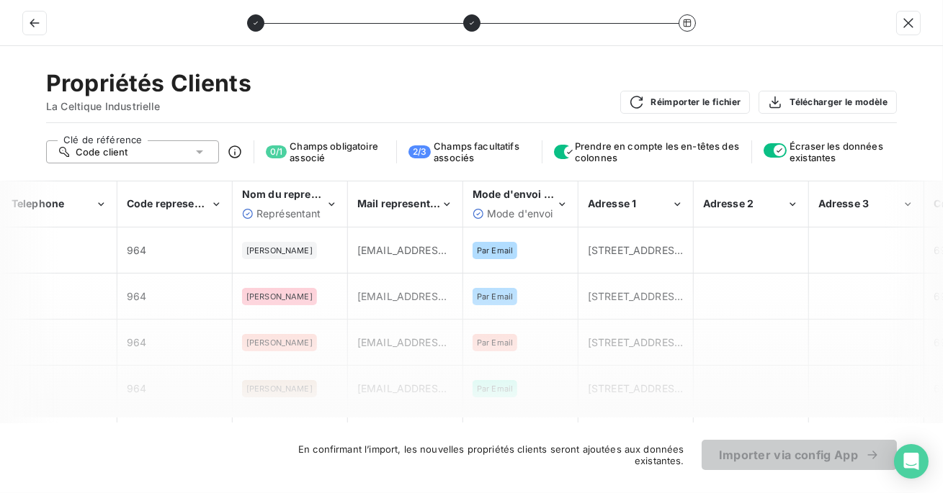
scroll to position [0, 1961]
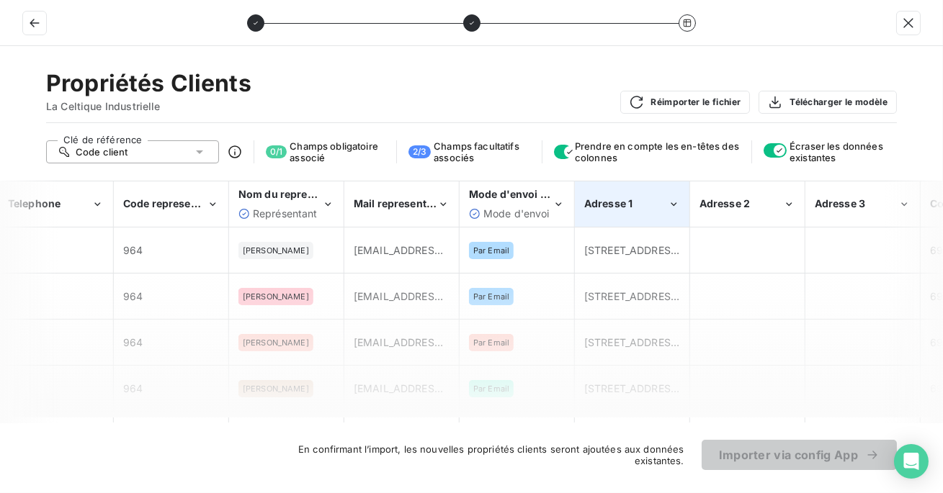
click at [650, 215] on div "Adresse 1" at bounding box center [632, 204] width 113 height 44
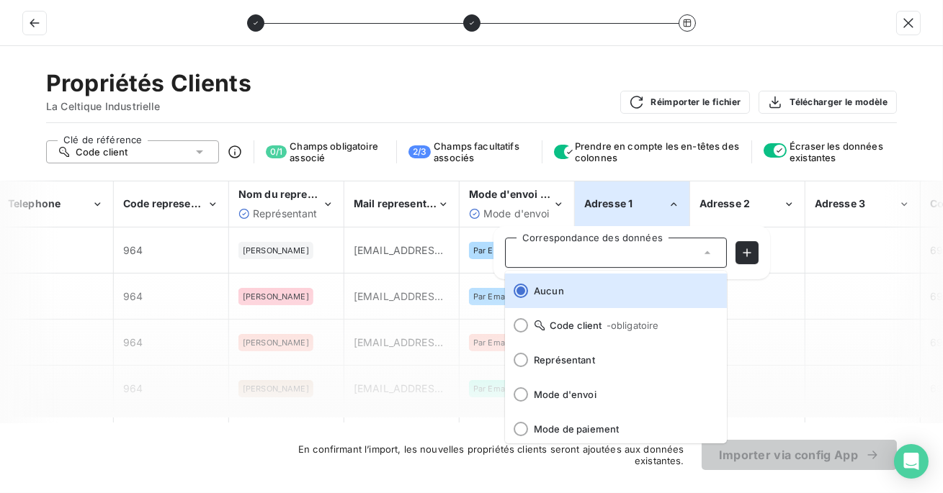
click at [650, 215] on div "Adresse 1" at bounding box center [632, 204] width 113 height 44
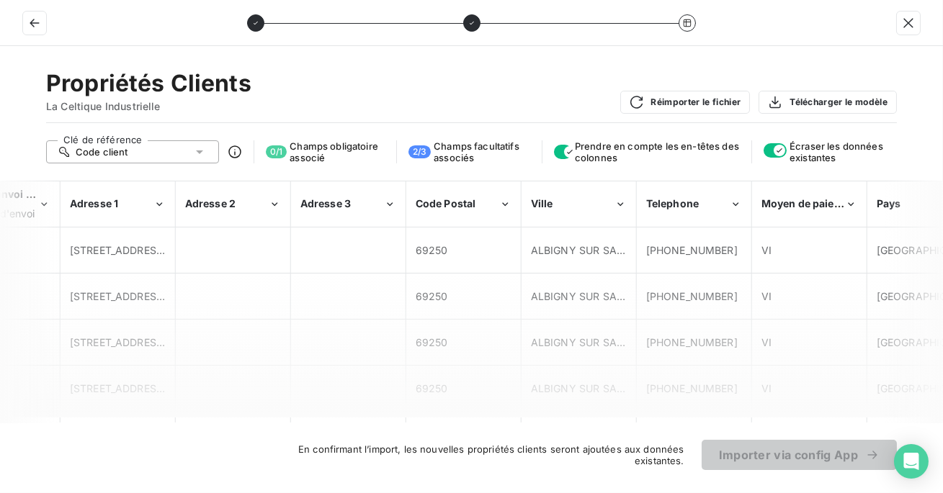
scroll to position [0, 2515]
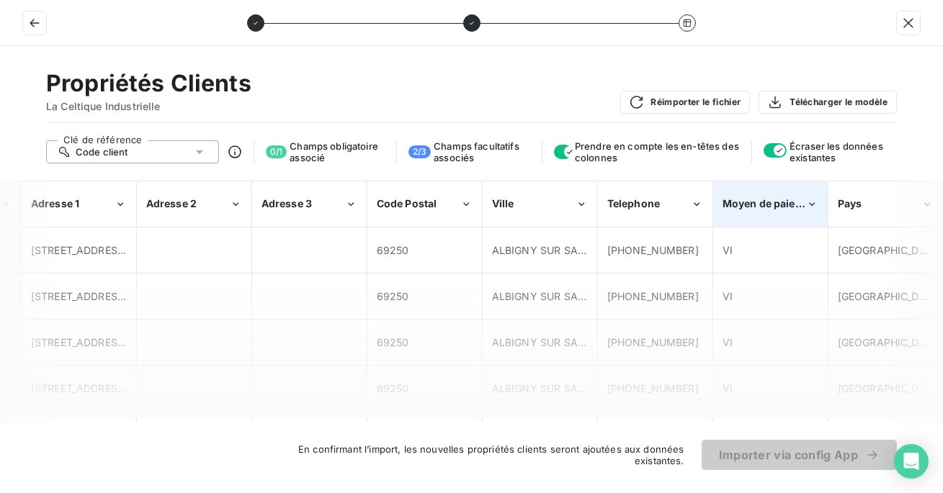
click at [751, 198] on span "Moyen de paiement" at bounding box center [771, 203] width 99 height 12
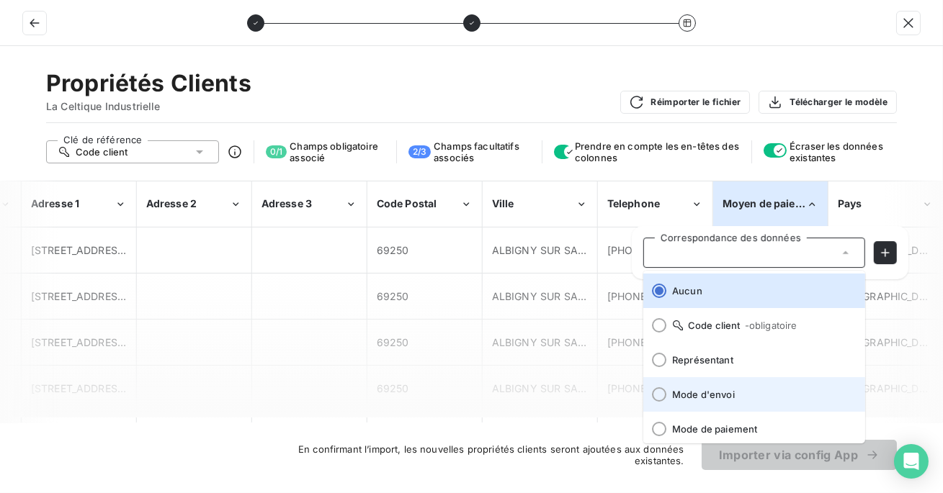
scroll to position [5, 0]
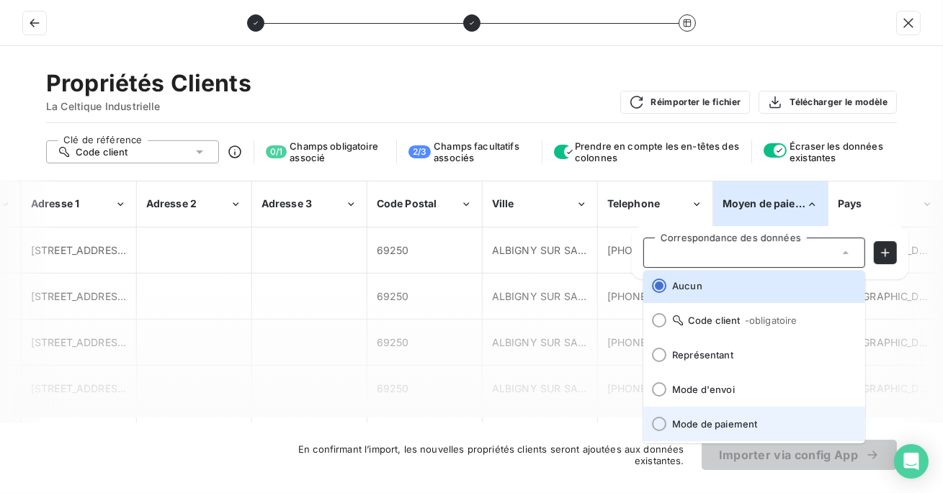
click at [715, 419] on span "Mode de paiement" at bounding box center [763, 425] width 182 height 12
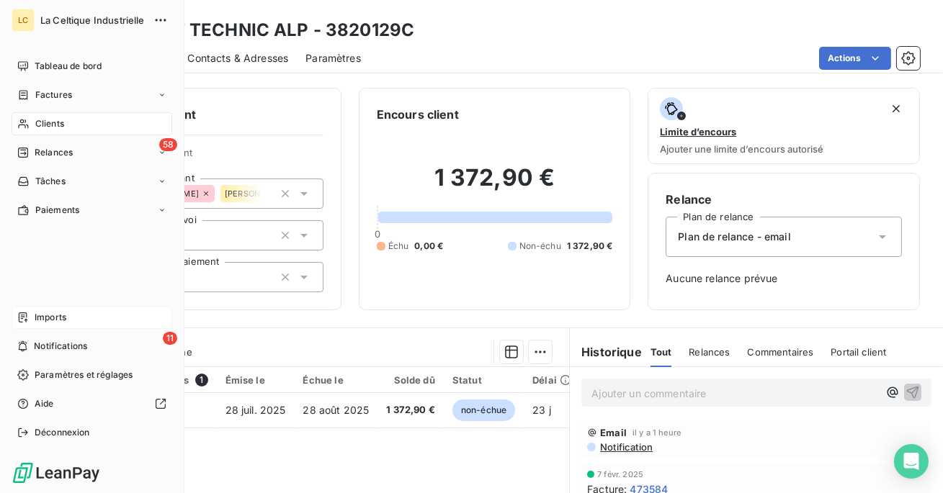
click at [23, 313] on icon at bounding box center [23, 318] width 9 height 10
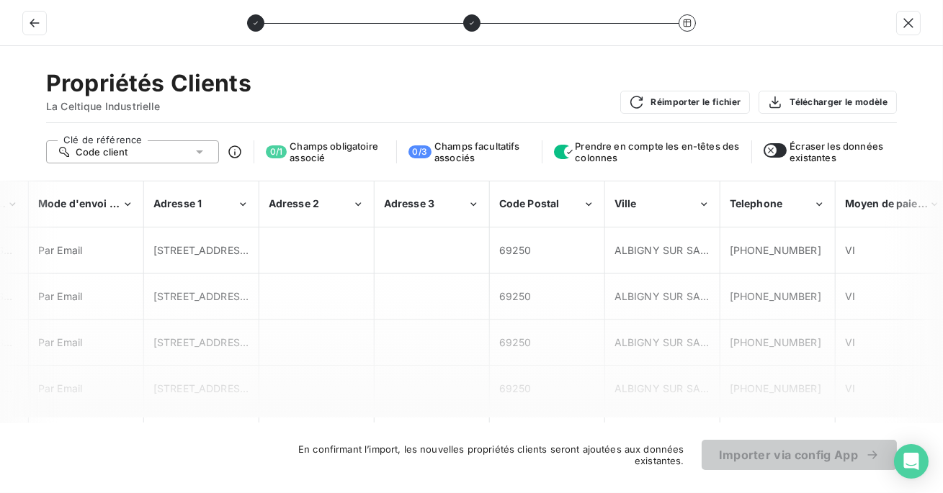
scroll to position [0, 2515]
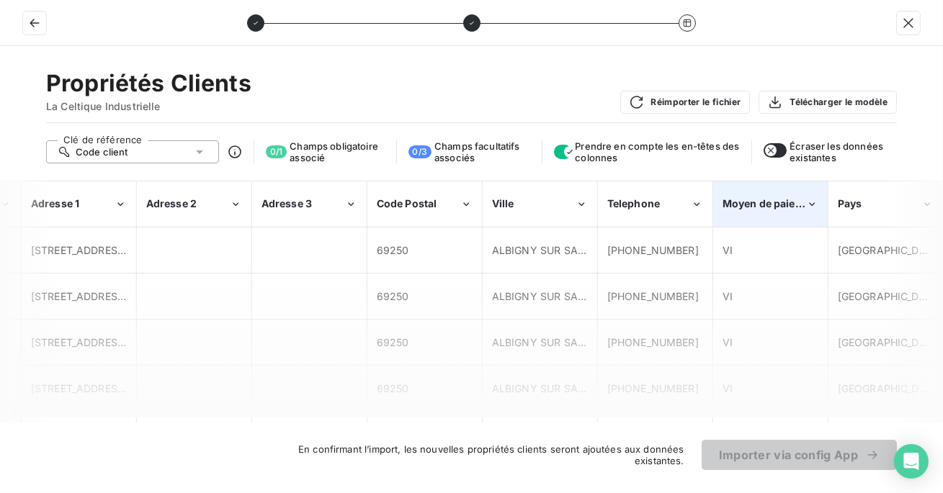
click at [795, 201] on span "Moyen de paiement" at bounding box center [771, 203] width 99 height 12
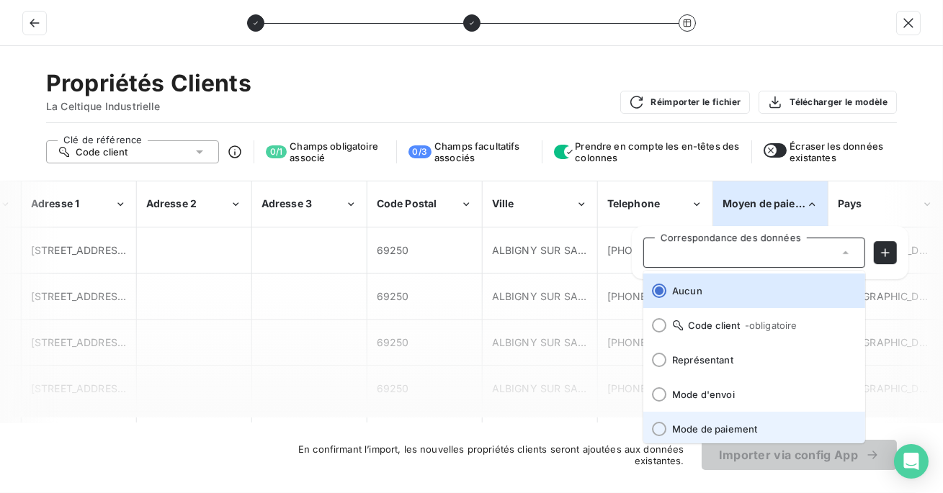
click at [759, 421] on li "Mode de paiement" at bounding box center [754, 429] width 222 height 35
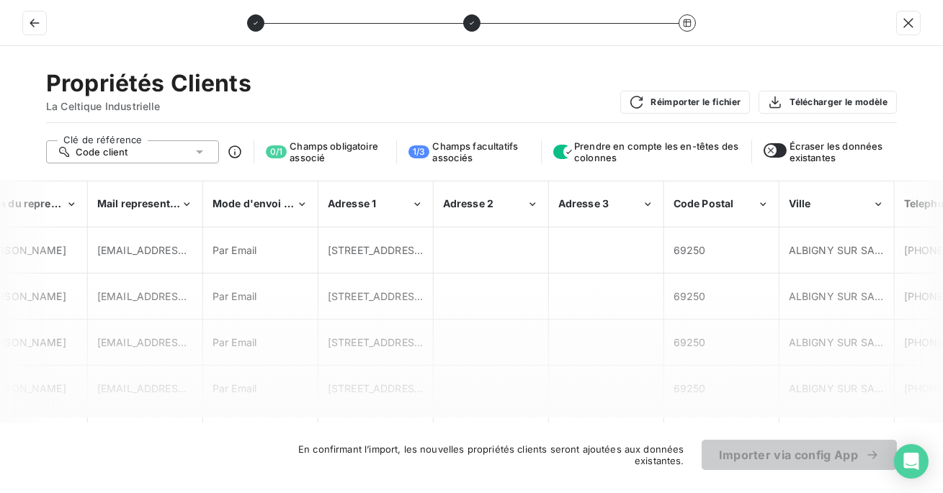
scroll to position [0, 2125]
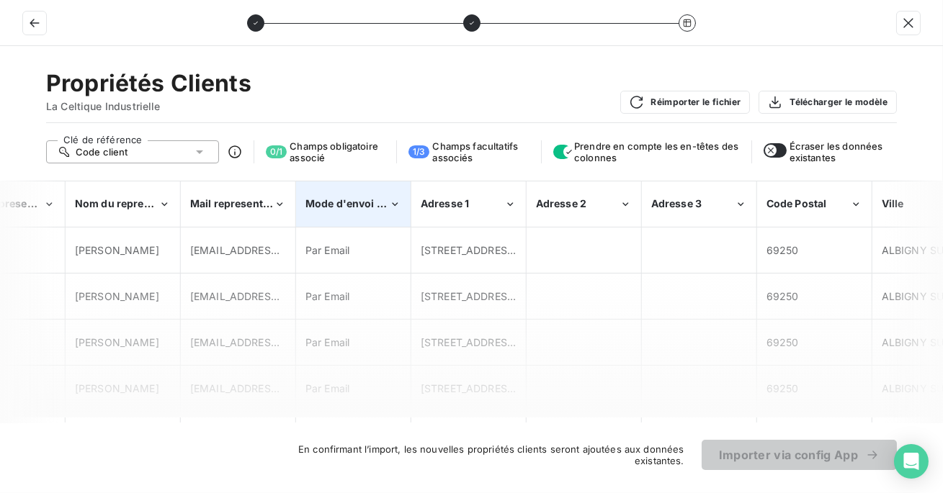
click at [352, 203] on span "Mode d'envoi des factures" at bounding box center [372, 203] width 135 height 12
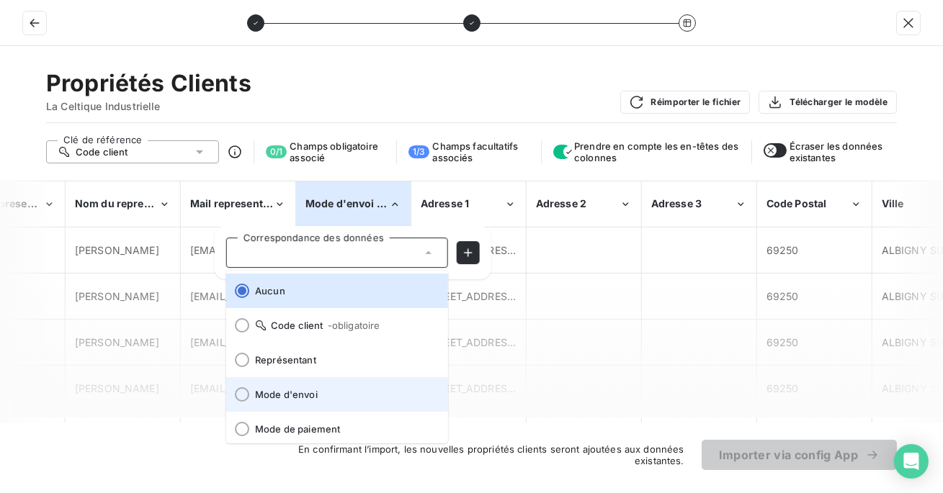
click at [320, 391] on span "Mode d'envoi" at bounding box center [346, 395] width 182 height 12
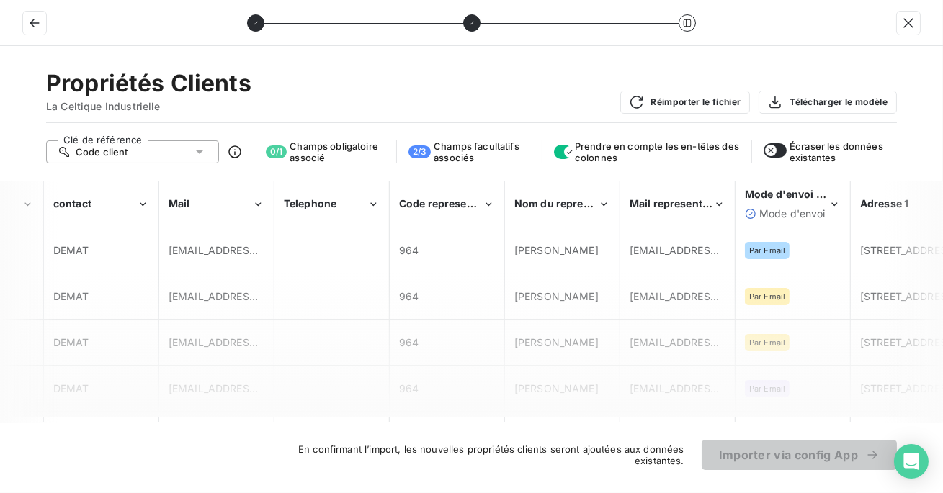
scroll to position [0, 1682]
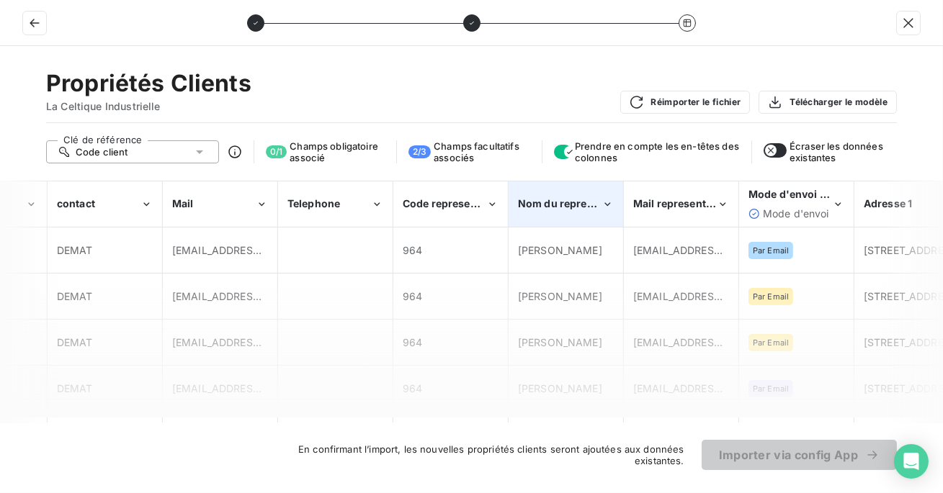
click at [558, 210] on span "Nom du representant" at bounding box center [571, 203] width 107 height 12
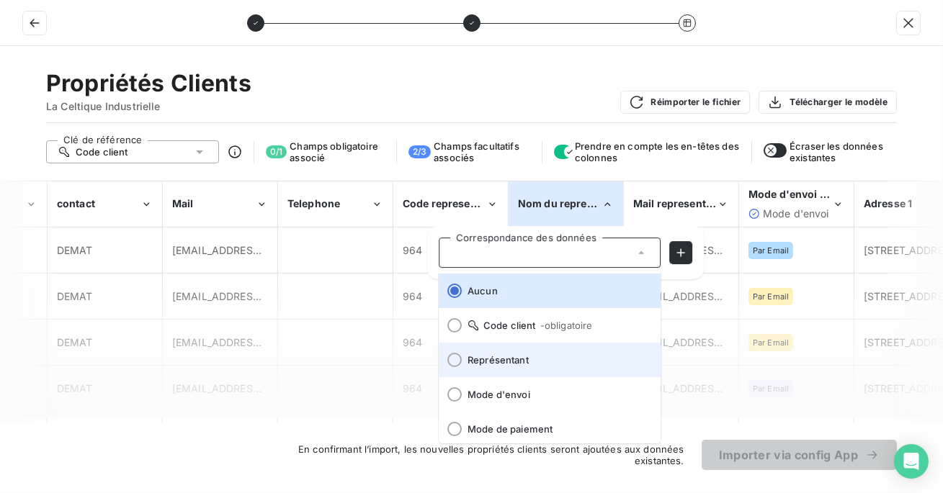
click at [518, 364] on span "Représentant" at bounding box center [558, 360] width 182 height 12
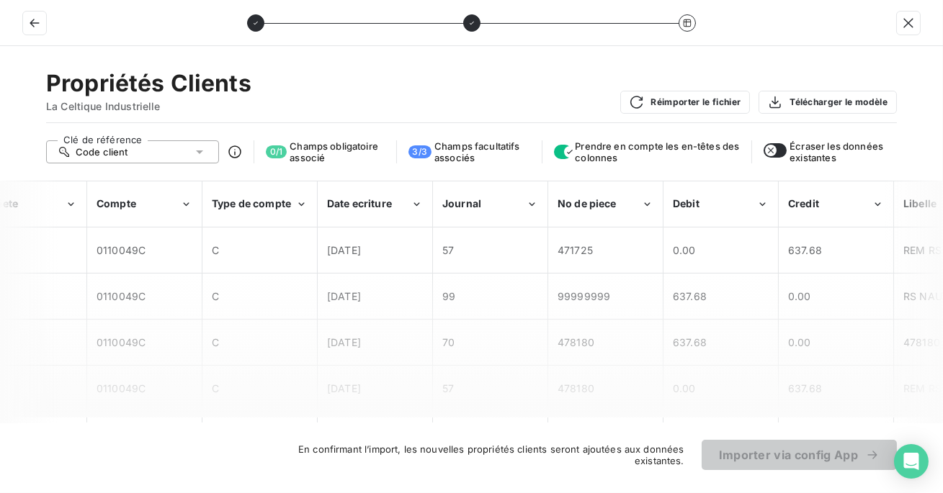
scroll to position [0, 0]
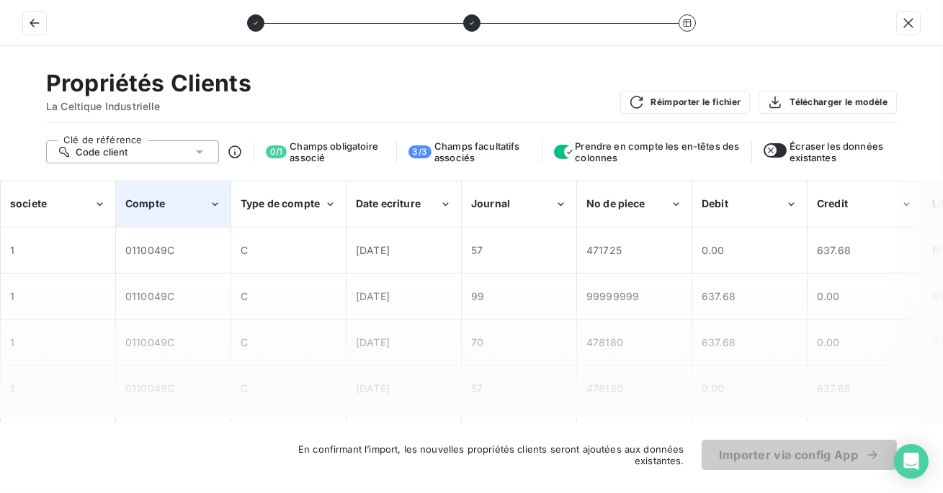
click at [198, 210] on div "Compte" at bounding box center [167, 204] width 84 height 14
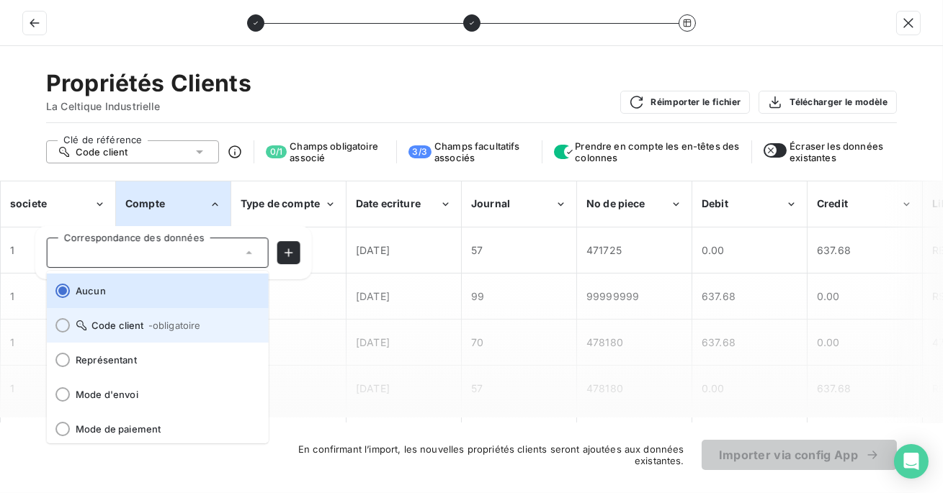
click at [184, 326] on span "- obligatoire" at bounding box center [174, 326] width 53 height 12
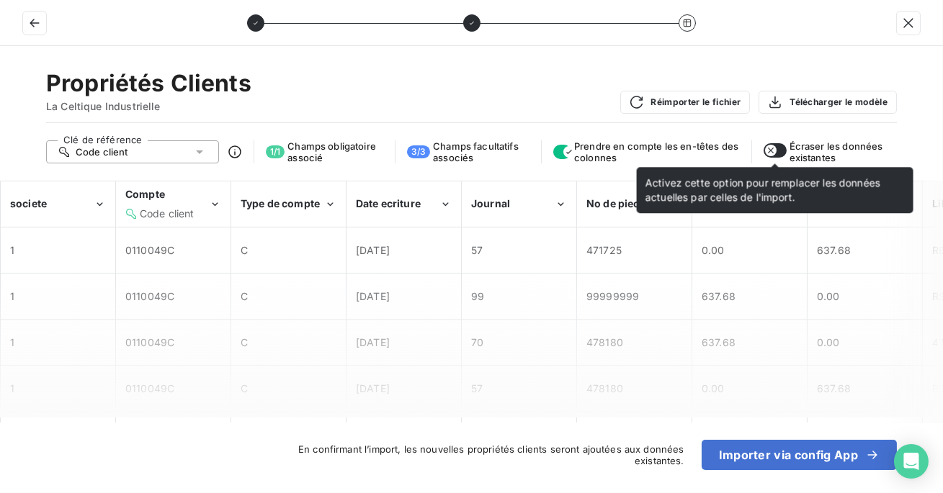
click at [775, 146] on icon "button" at bounding box center [771, 151] width 12 height 12
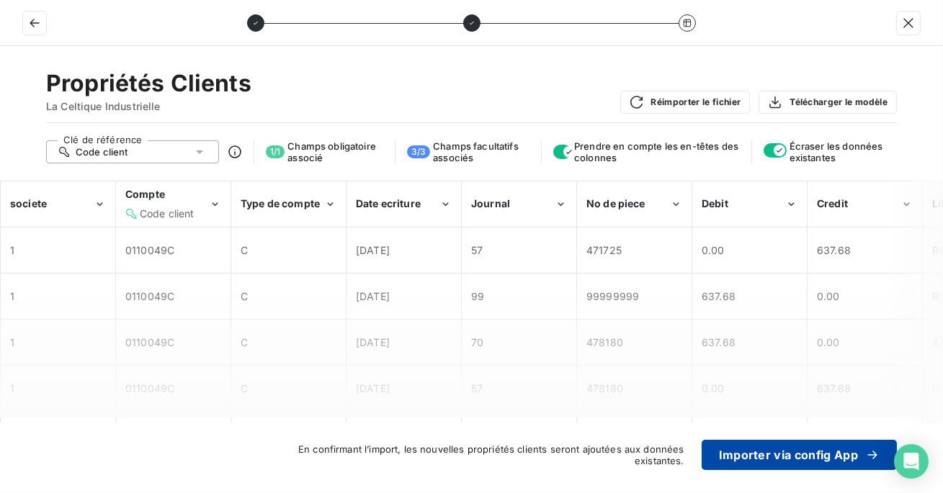
click at [797, 460] on button "Importer via config App" at bounding box center [799, 455] width 195 height 30
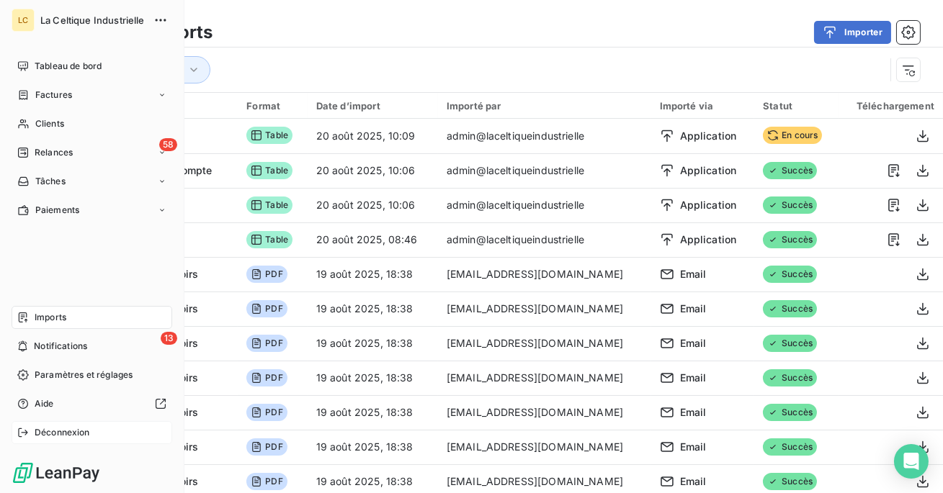
click at [40, 434] on span "Déconnexion" at bounding box center [62, 432] width 55 height 13
